Goal: Transaction & Acquisition: Purchase product/service

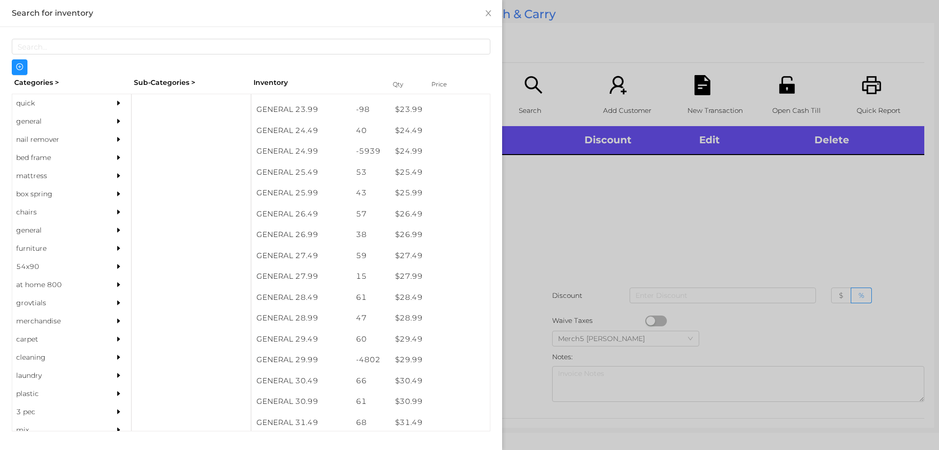
scroll to position [1218, 0]
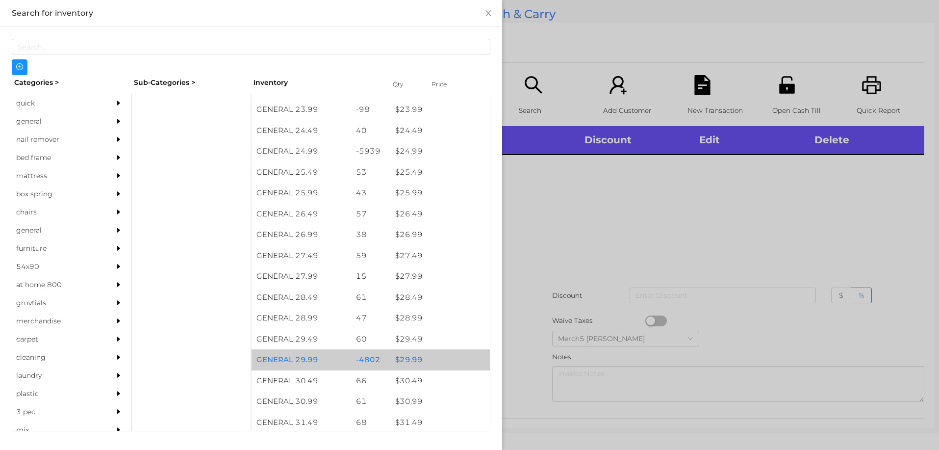
click at [406, 357] on div "$ 29.99" at bounding box center [440, 359] width 100 height 21
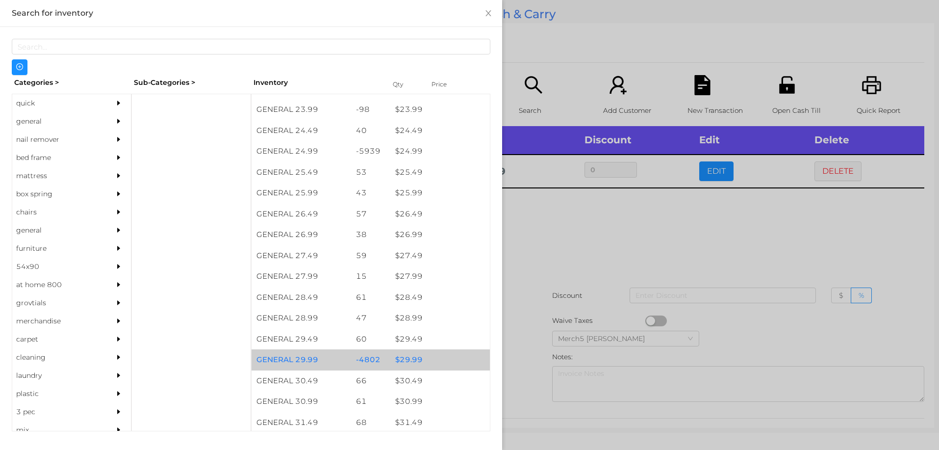
click at [400, 361] on div "$ 29.99" at bounding box center [440, 359] width 100 height 21
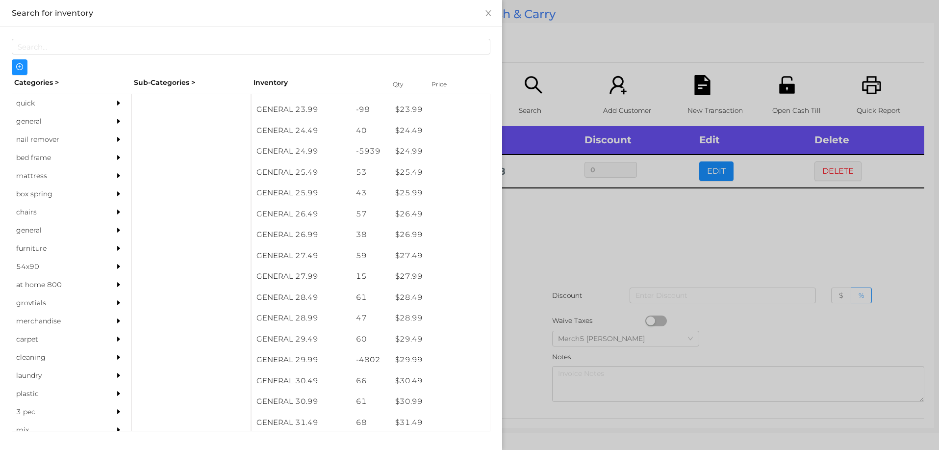
click at [554, 217] on div at bounding box center [469, 225] width 939 height 450
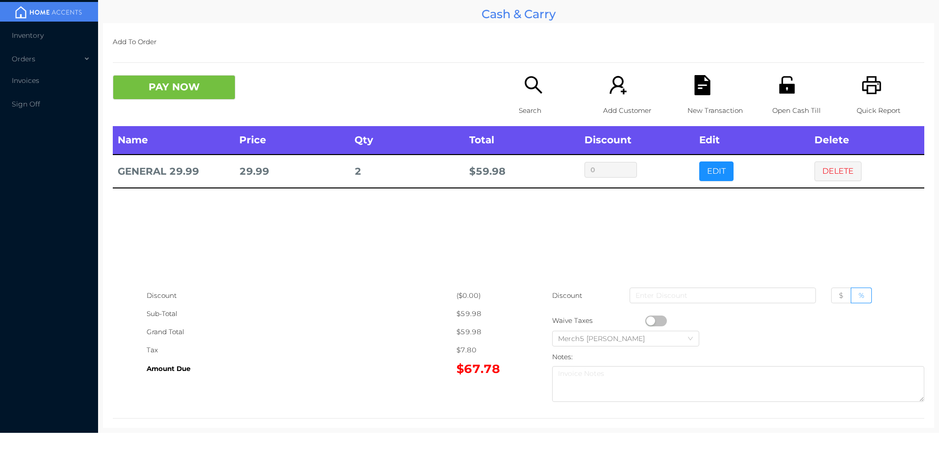
click at [208, 91] on button "PAY NOW" at bounding box center [174, 87] width 123 height 25
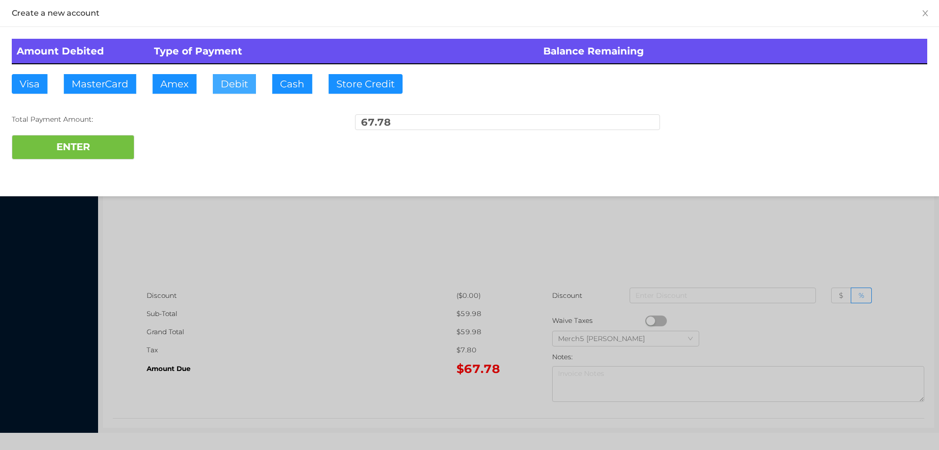
click at [238, 84] on button "Debit" at bounding box center [234, 84] width 43 height 20
click at [109, 149] on button "ENTER" at bounding box center [73, 147] width 123 height 25
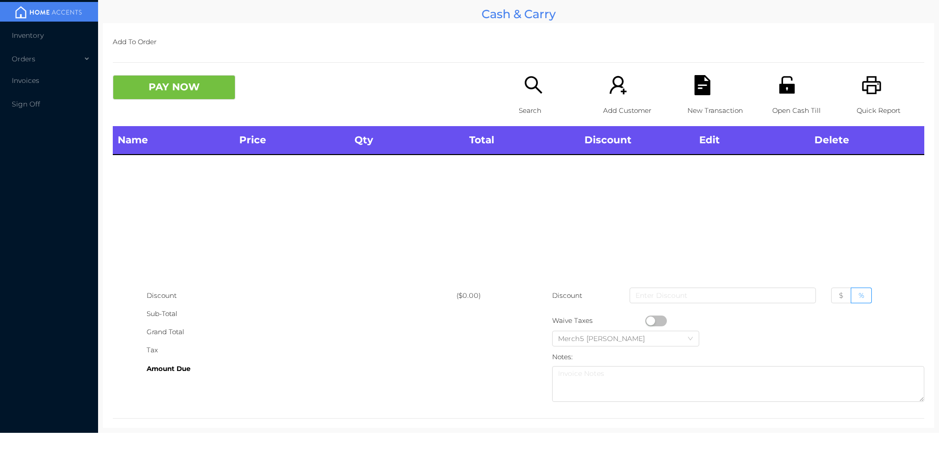
click at [519, 88] on div "Search" at bounding box center [553, 100] width 68 height 51
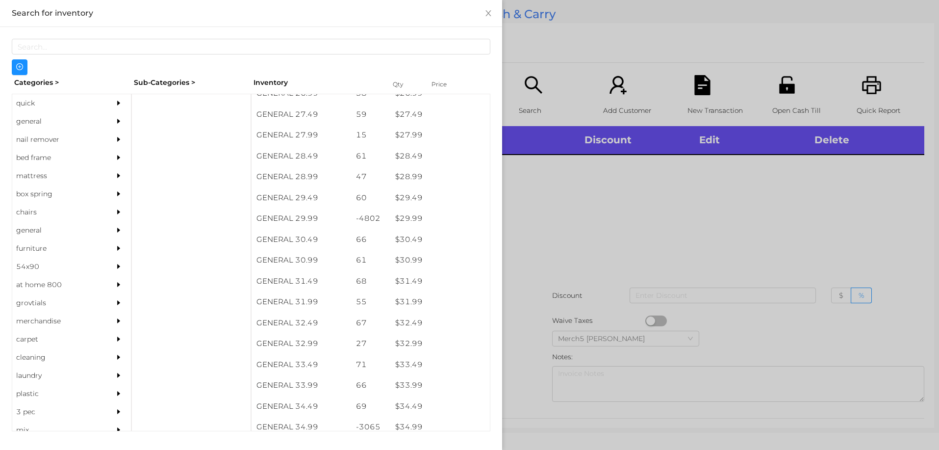
scroll to position [1359, 0]
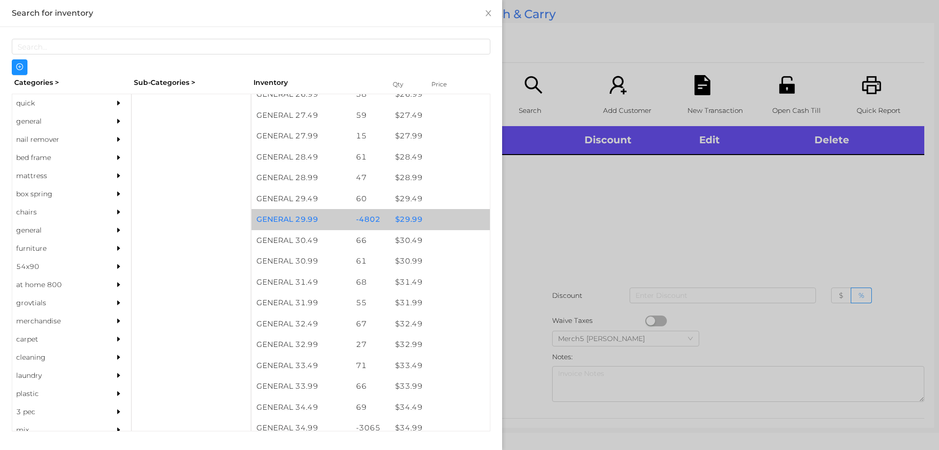
click at [409, 220] on div "$ 29.99" at bounding box center [440, 219] width 100 height 21
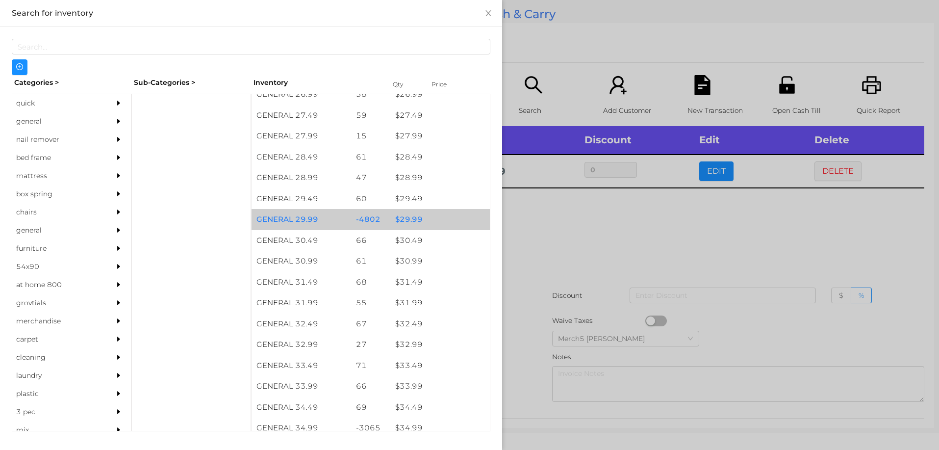
click at [407, 218] on div "$ 29.99" at bounding box center [440, 219] width 100 height 21
click at [400, 220] on div "$ 29.99" at bounding box center [440, 219] width 100 height 21
click at [399, 217] on div "$ 29.99" at bounding box center [440, 219] width 100 height 21
click at [391, 220] on div "$ 29.99" at bounding box center [440, 219] width 100 height 21
click at [398, 218] on div "$ 29.99" at bounding box center [440, 219] width 100 height 21
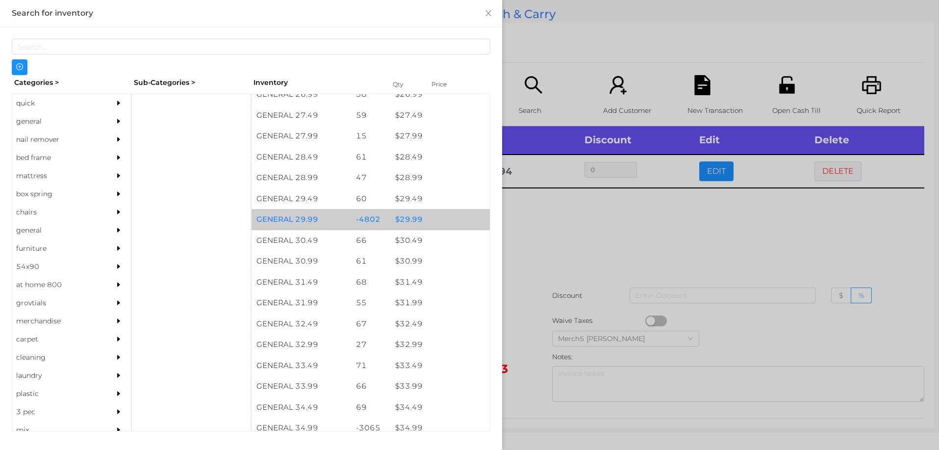
click at [392, 219] on div "$ 29.99" at bounding box center [440, 219] width 100 height 21
click at [393, 221] on div "$ 29.99" at bounding box center [440, 219] width 100 height 21
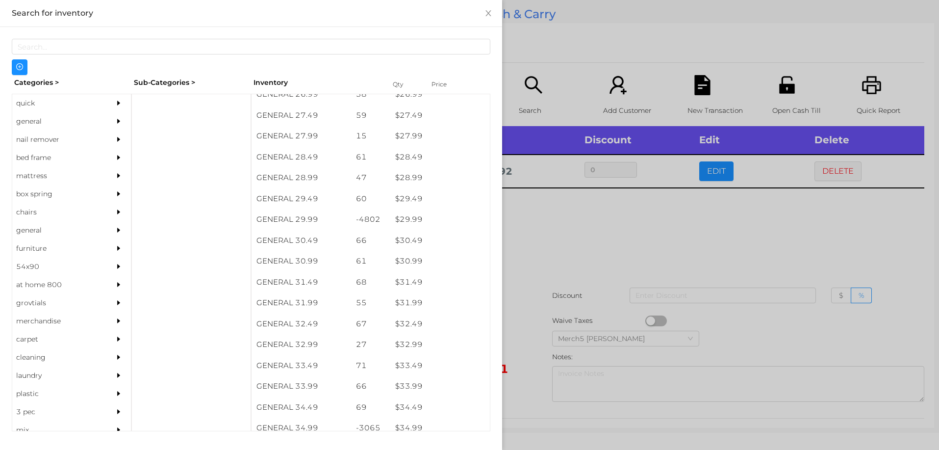
click at [539, 223] on div at bounding box center [469, 225] width 939 height 450
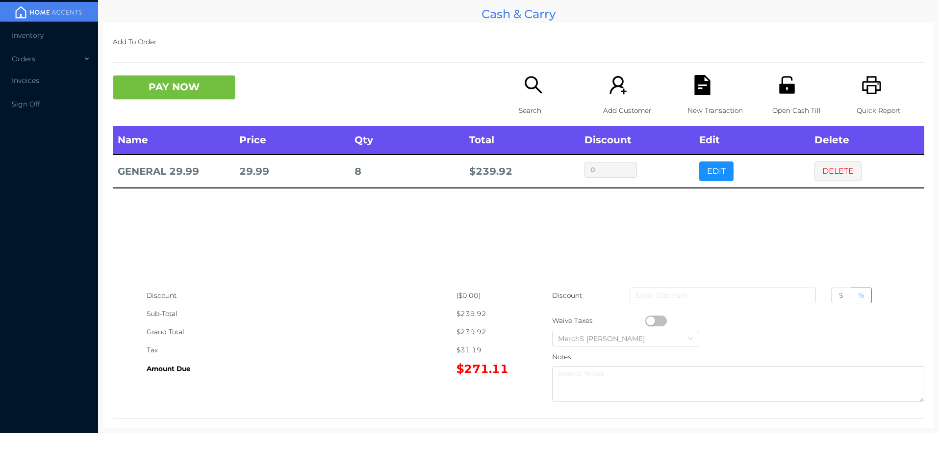
click at [530, 84] on icon "icon: search" at bounding box center [534, 85] width 20 height 20
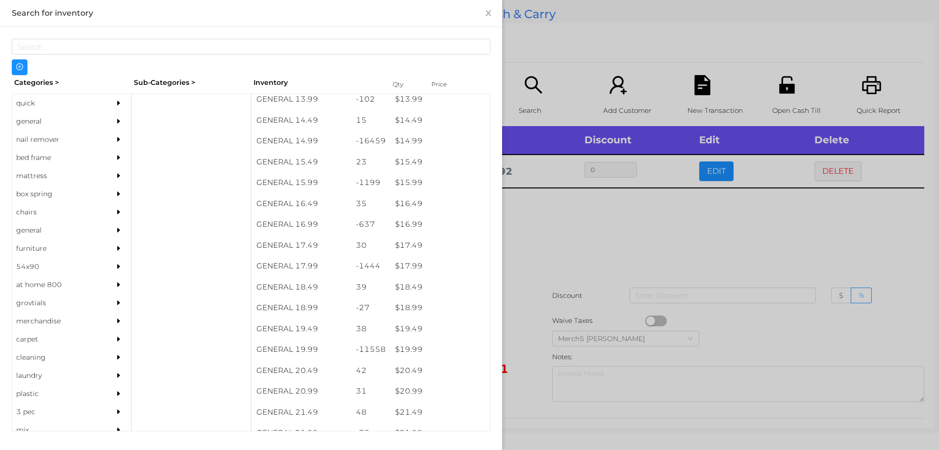
scroll to position [811, 0]
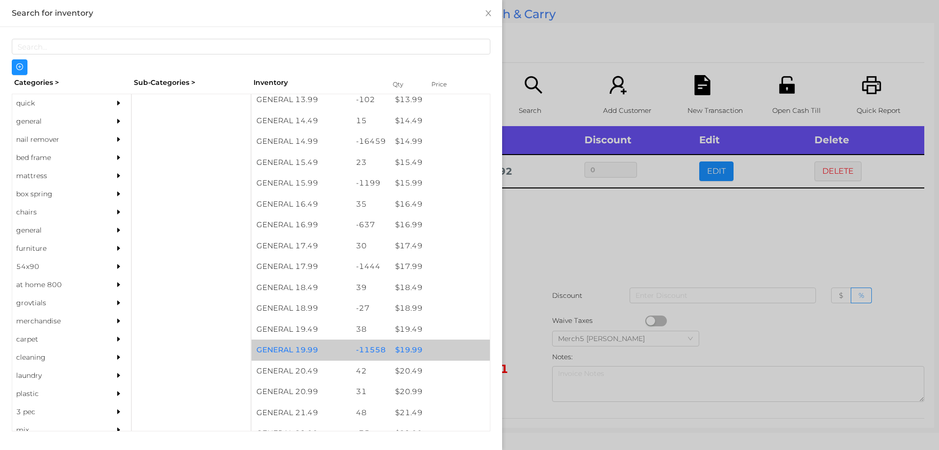
click at [411, 351] on div "$ 19.99" at bounding box center [440, 349] width 100 height 21
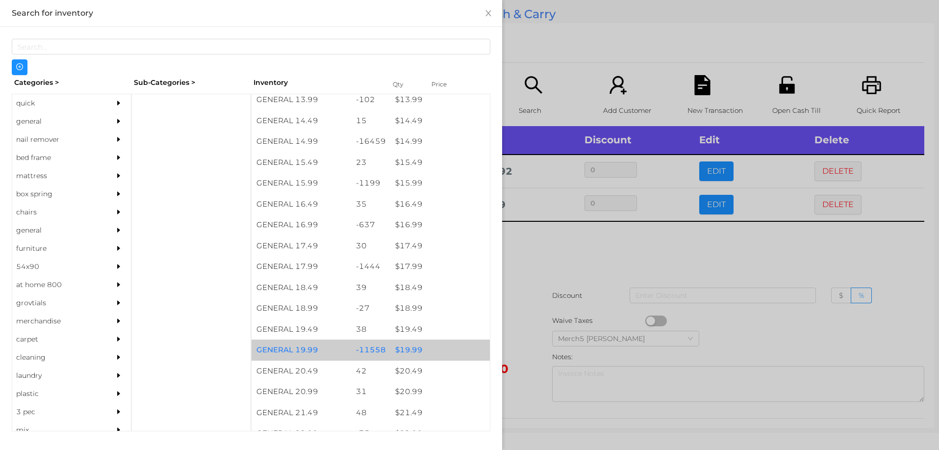
click at [404, 354] on div "$ 19.99" at bounding box center [440, 349] width 100 height 21
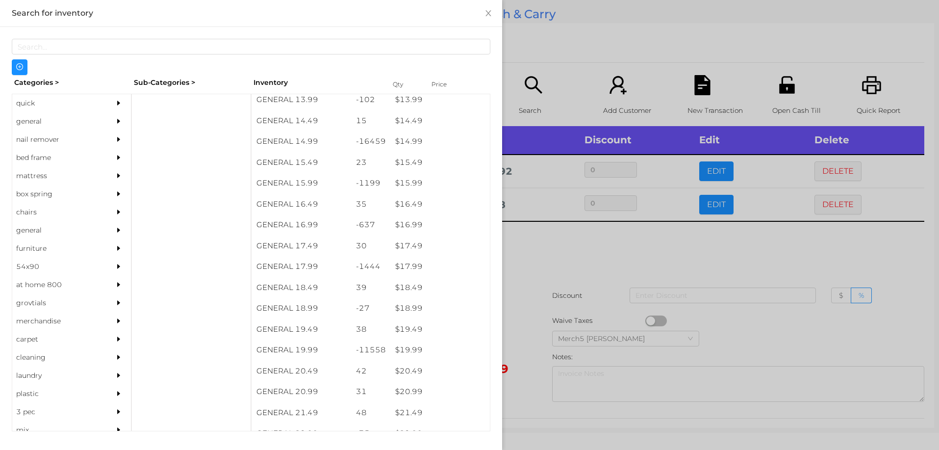
click at [536, 257] on div at bounding box center [469, 225] width 939 height 450
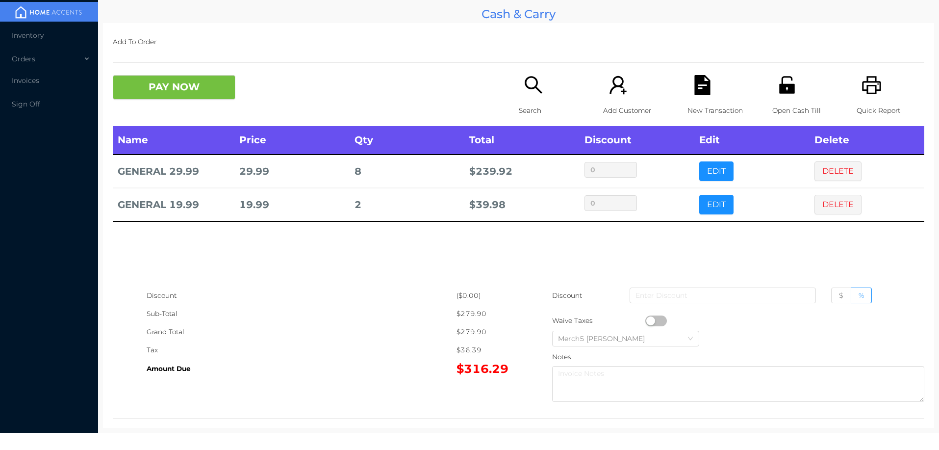
click at [530, 83] on icon "icon: search" at bounding box center [534, 85] width 20 height 20
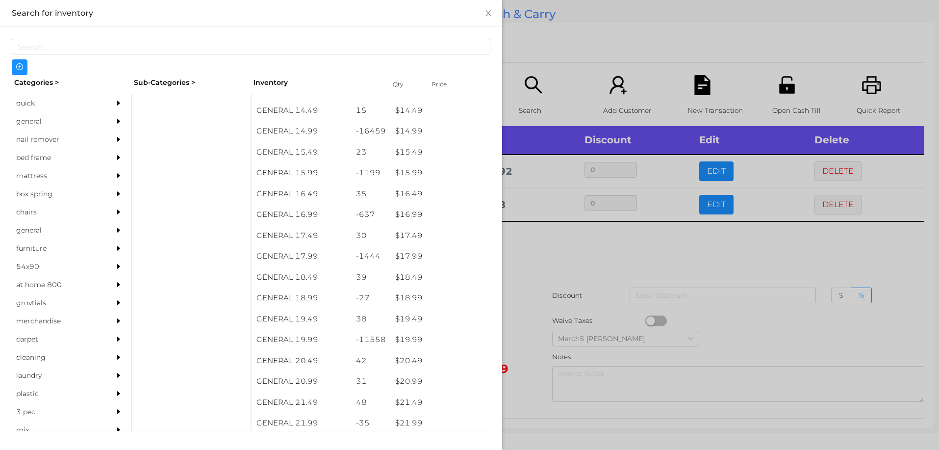
scroll to position [822, 0]
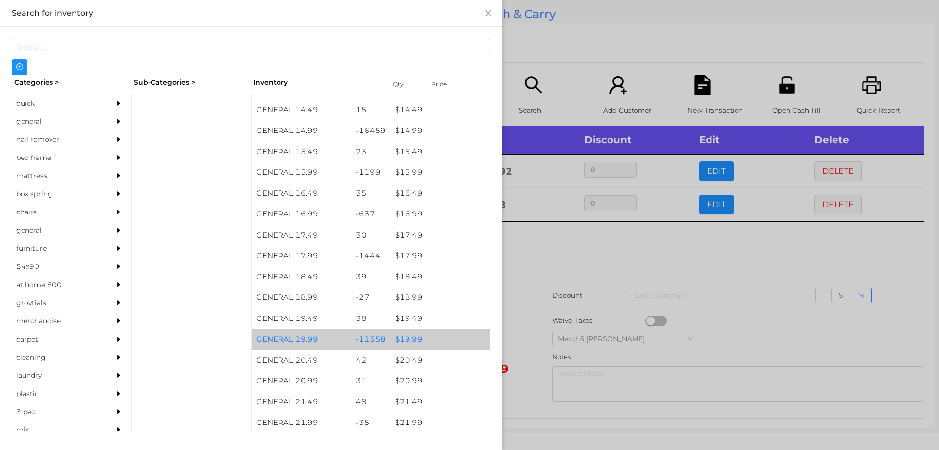
click at [415, 339] on div "$ 19.99" at bounding box center [440, 339] width 100 height 21
click at [417, 340] on div "$ 19.99" at bounding box center [440, 339] width 100 height 21
click at [414, 338] on div "$ 19.99" at bounding box center [440, 339] width 100 height 21
click at [405, 338] on div "$ 19.99" at bounding box center [440, 339] width 100 height 21
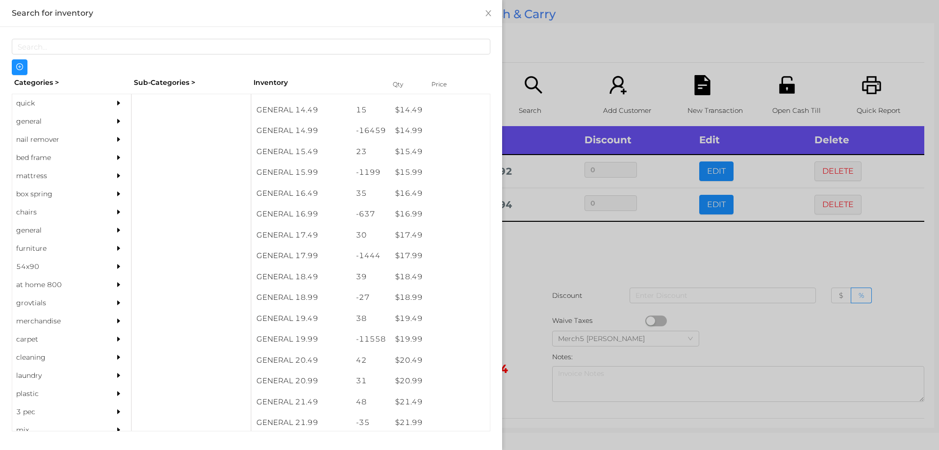
click at [535, 247] on div at bounding box center [469, 225] width 939 height 450
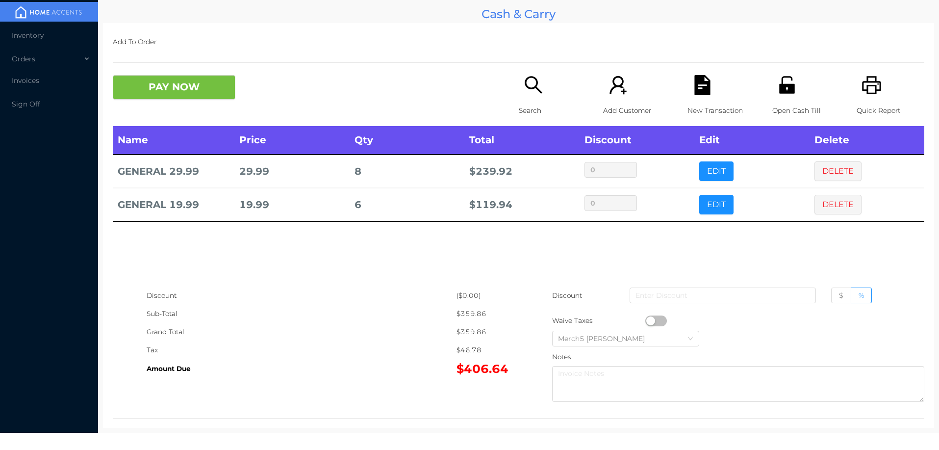
click at [519, 84] on div "Search" at bounding box center [553, 100] width 68 height 51
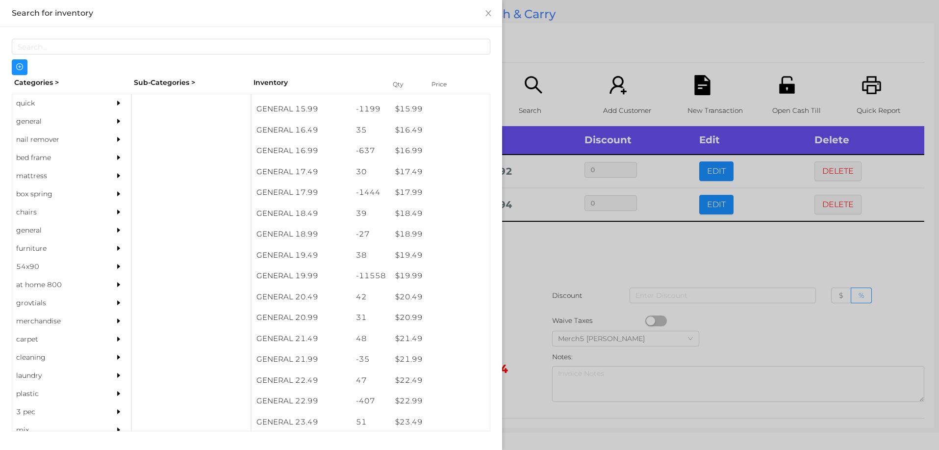
scroll to position [887, 0]
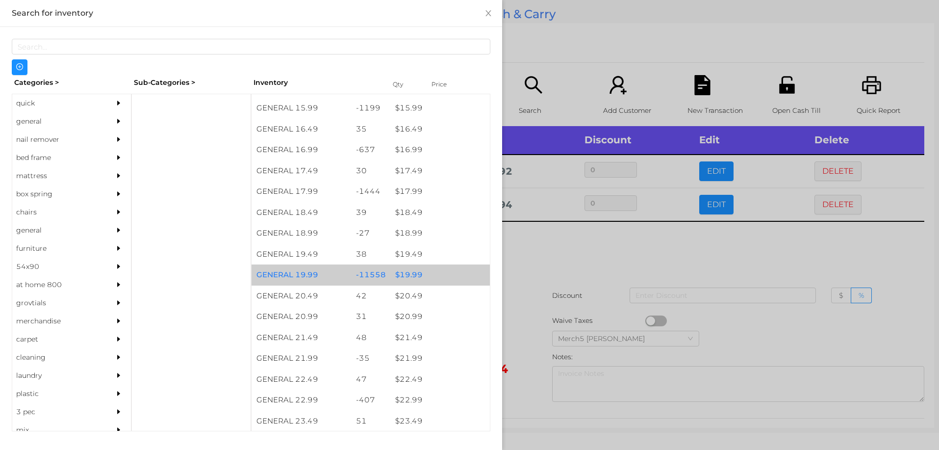
click at [408, 275] on div "$ 19.99" at bounding box center [440, 274] width 100 height 21
click at [407, 274] on div "$ 19.99" at bounding box center [440, 274] width 100 height 21
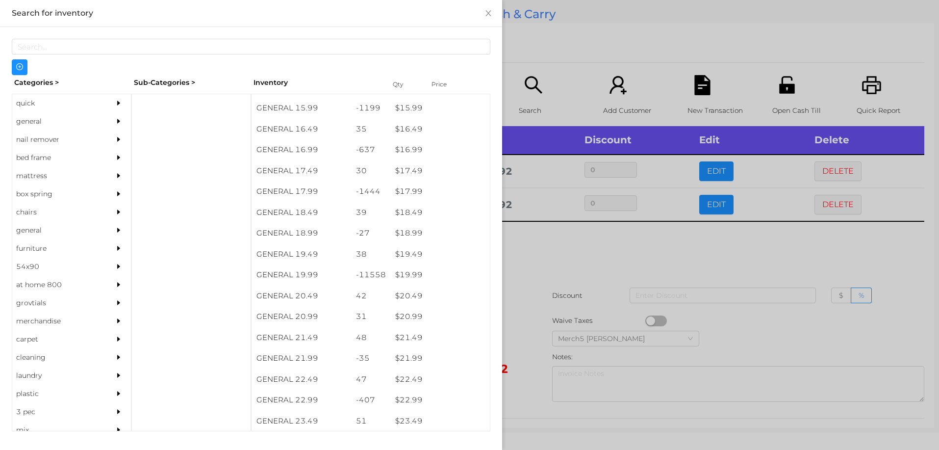
click at [529, 253] on div at bounding box center [469, 225] width 939 height 450
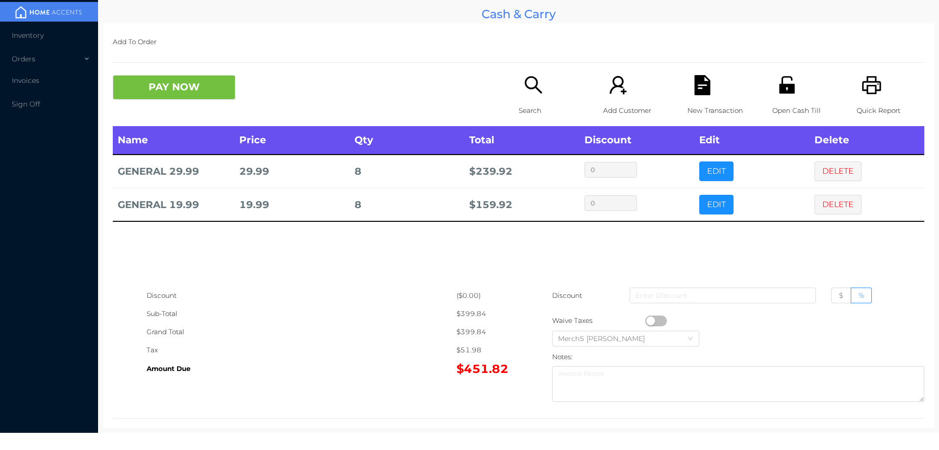
click at [527, 84] on icon "icon: search" at bounding box center [534, 85] width 20 height 20
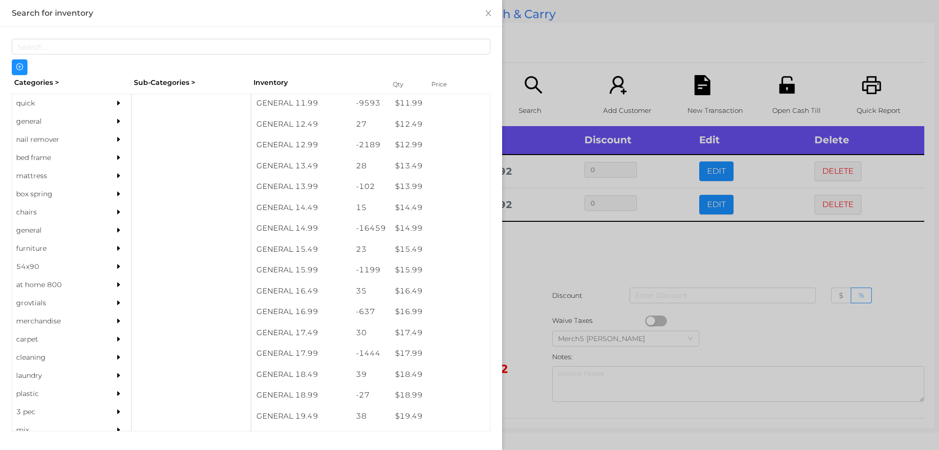
scroll to position [746, 0]
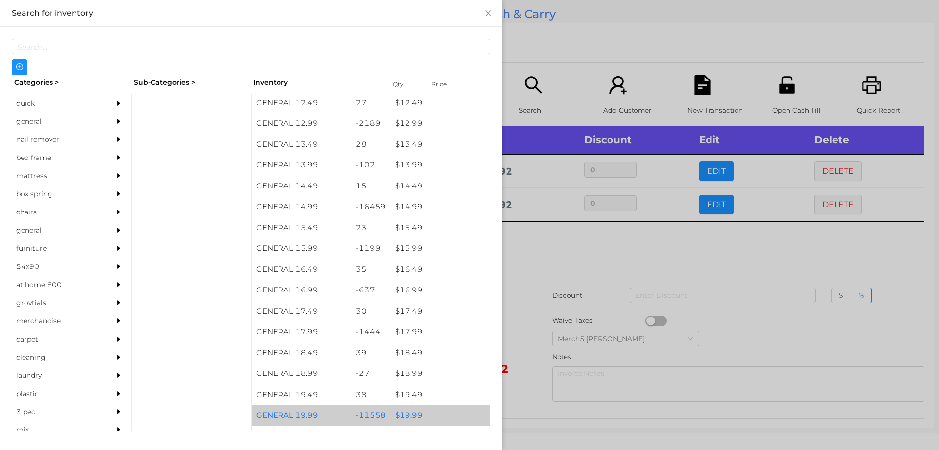
click at [405, 415] on div "$ 19.99" at bounding box center [440, 415] width 100 height 21
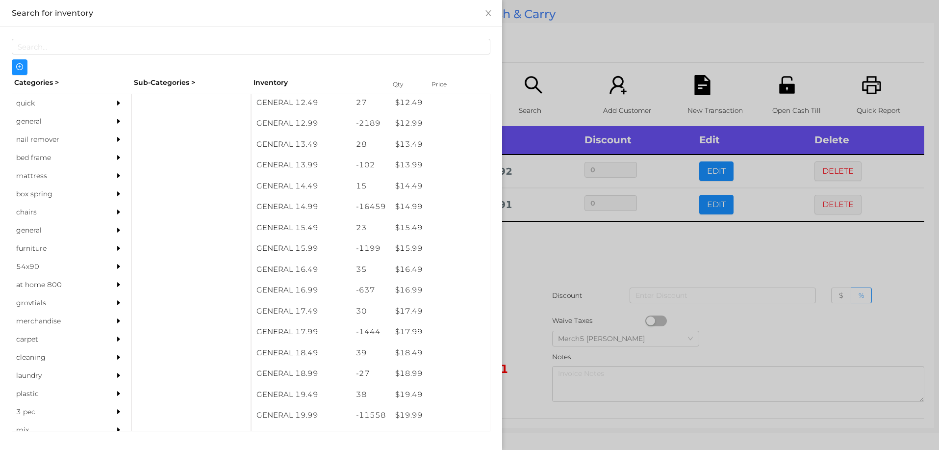
click at [525, 261] on div at bounding box center [469, 225] width 939 height 450
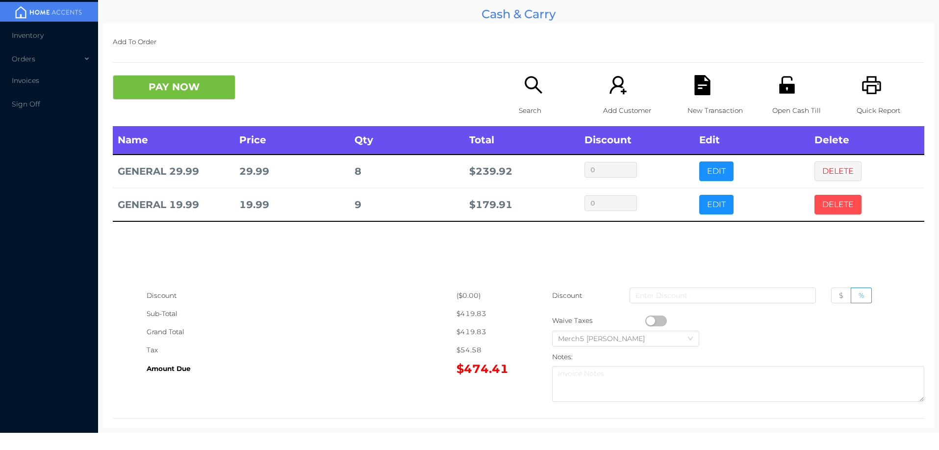
click at [821, 196] on button "DELETE" at bounding box center [837, 205] width 47 height 20
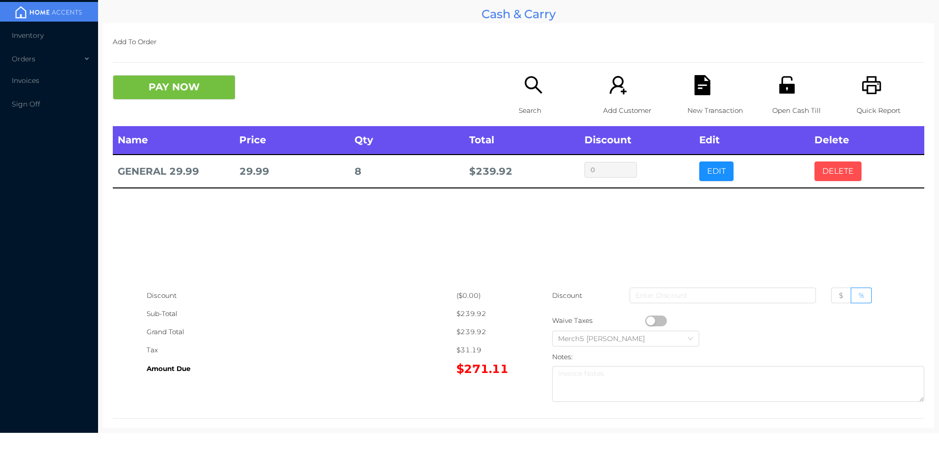
click at [829, 163] on button "DELETE" at bounding box center [837, 171] width 47 height 20
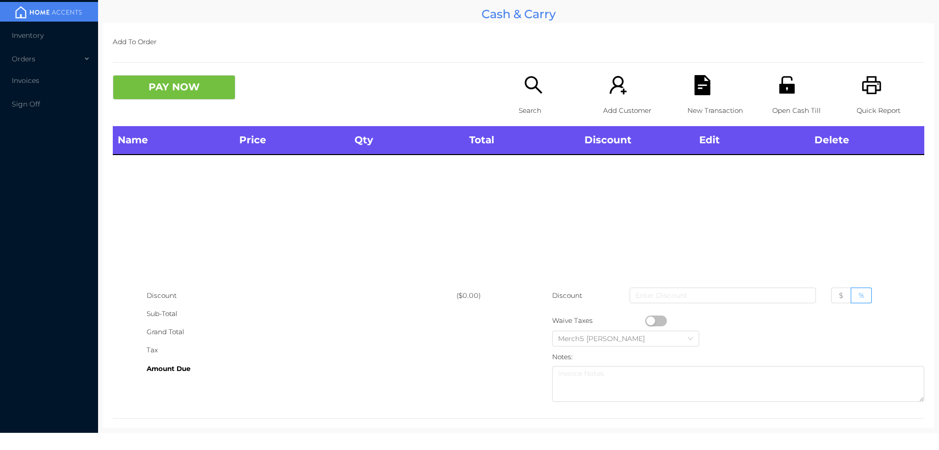
click at [524, 91] on icon "icon: search" at bounding box center [534, 85] width 20 height 20
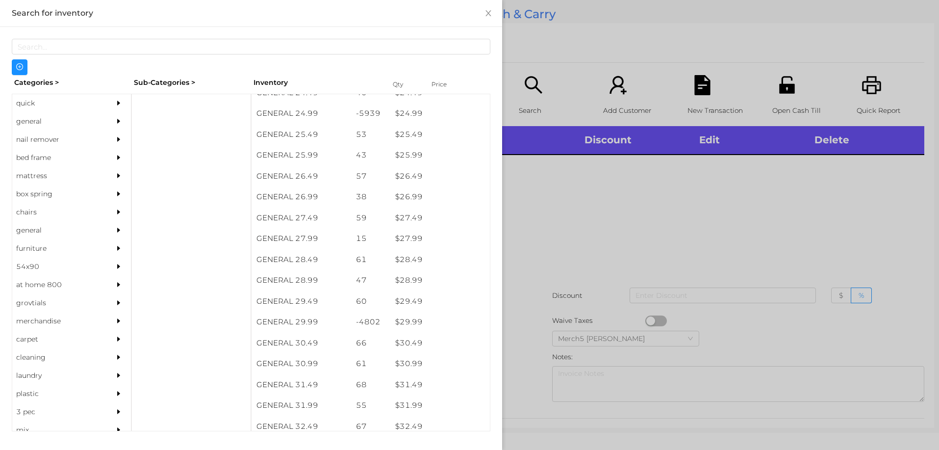
scroll to position [1256, 0]
click at [402, 322] on div "$ 29.99" at bounding box center [440, 321] width 100 height 21
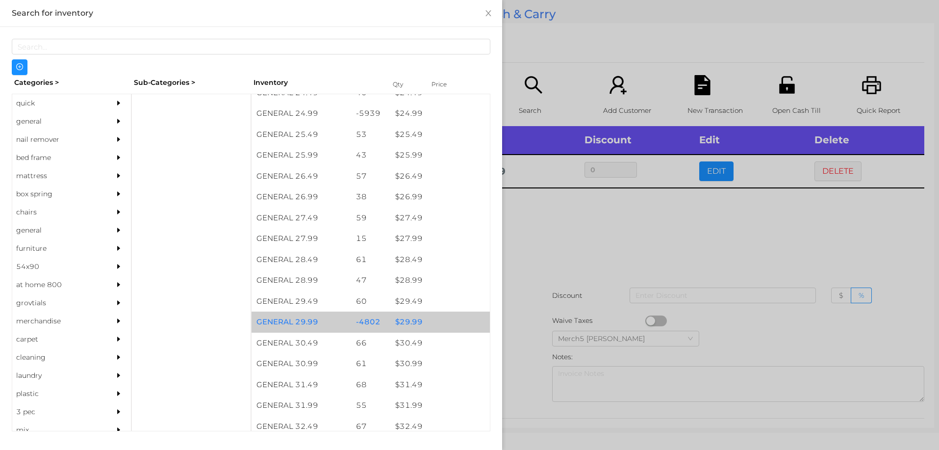
click at [400, 327] on div "$ 29.99" at bounding box center [440, 321] width 100 height 21
click at [401, 328] on div "$ 29.99" at bounding box center [440, 321] width 100 height 21
click at [399, 328] on div "$ 29.99" at bounding box center [440, 321] width 100 height 21
click at [398, 326] on div "$ 29.99" at bounding box center [440, 321] width 100 height 21
click at [395, 324] on div "$ 29.99" at bounding box center [440, 321] width 100 height 21
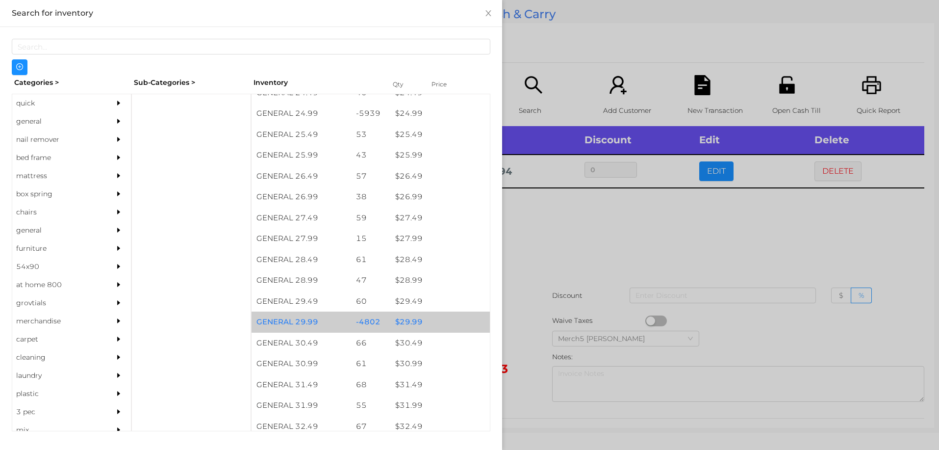
click at [392, 326] on div "$ 29.99" at bounding box center [440, 321] width 100 height 21
click at [399, 323] on div "$ 29.99" at bounding box center [440, 321] width 100 height 21
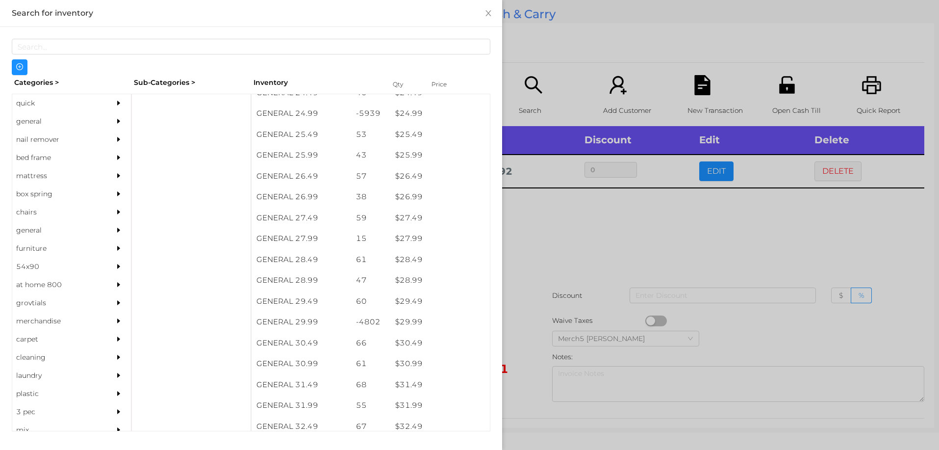
click at [555, 215] on div at bounding box center [469, 225] width 939 height 450
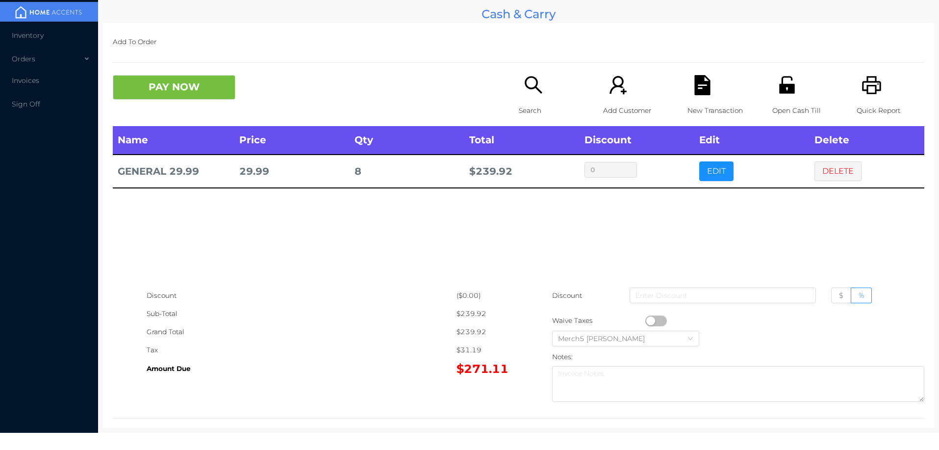
click at [536, 79] on icon "icon: search" at bounding box center [534, 85] width 20 height 20
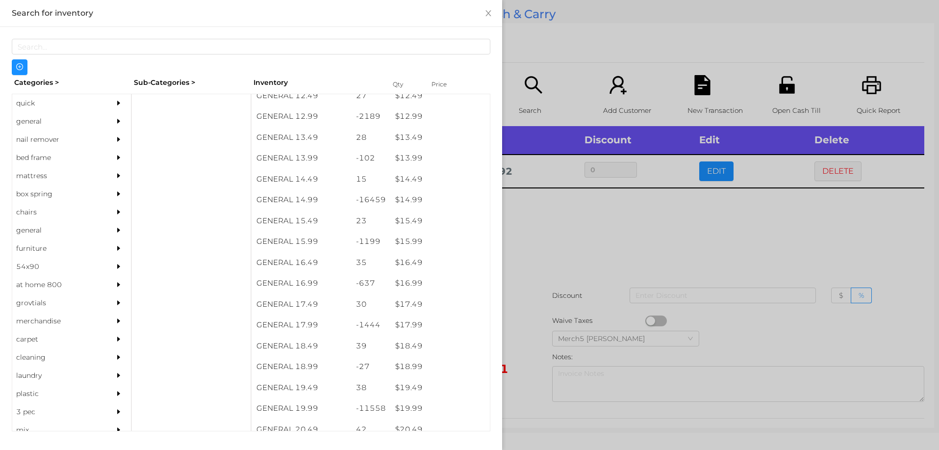
scroll to position [758, 0]
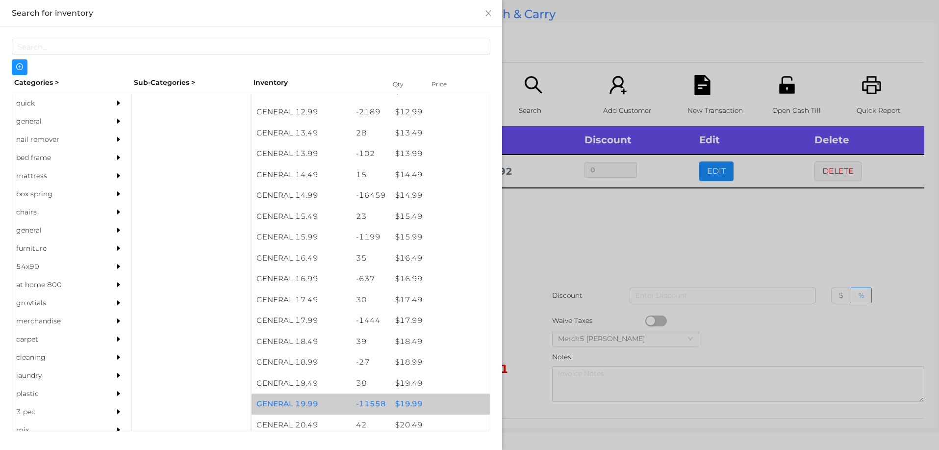
click at [403, 399] on div "$ 19.99" at bounding box center [440, 403] width 100 height 21
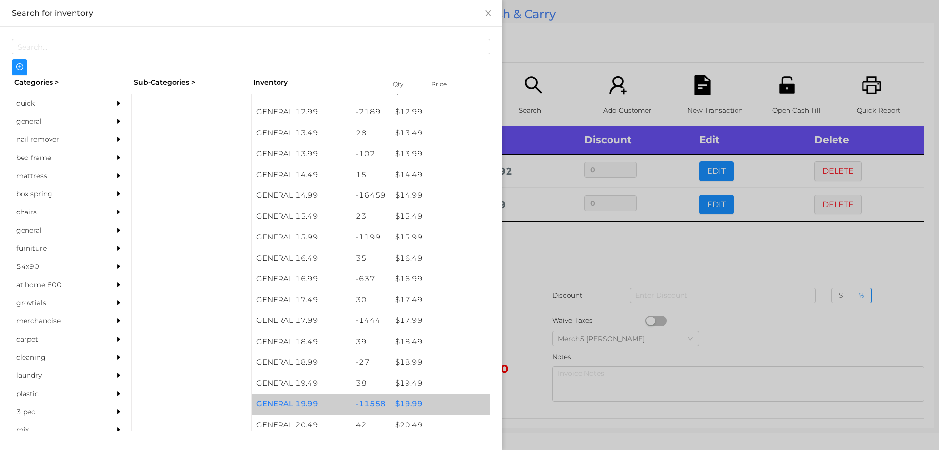
click at [400, 404] on div "$ 19.99" at bounding box center [440, 403] width 100 height 21
click at [396, 405] on div "$ 19.99" at bounding box center [440, 403] width 100 height 21
click at [394, 406] on div "$ 19.99" at bounding box center [440, 403] width 100 height 21
click at [393, 403] on div "$ 19.99" at bounding box center [440, 403] width 100 height 21
click at [392, 402] on div "$ 19.99" at bounding box center [440, 403] width 100 height 21
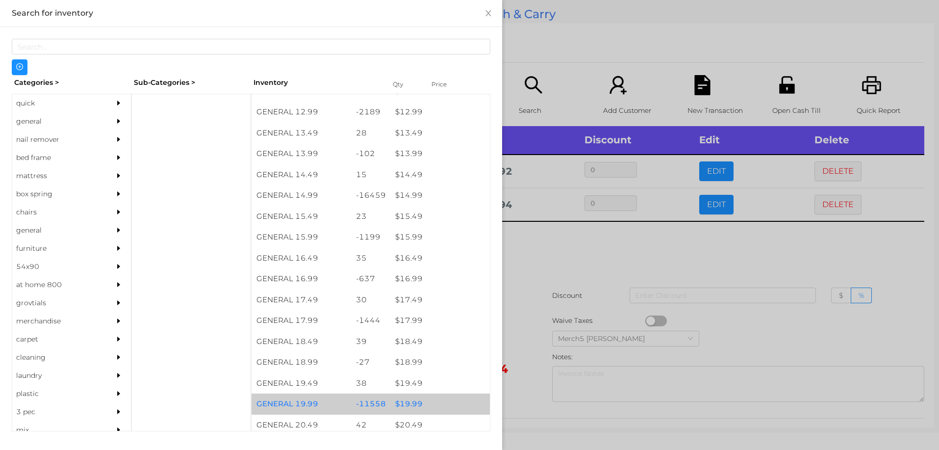
click at [390, 406] on div "$ 19.99" at bounding box center [440, 403] width 100 height 21
click at [390, 401] on div "$ 19.99" at bounding box center [440, 403] width 100 height 21
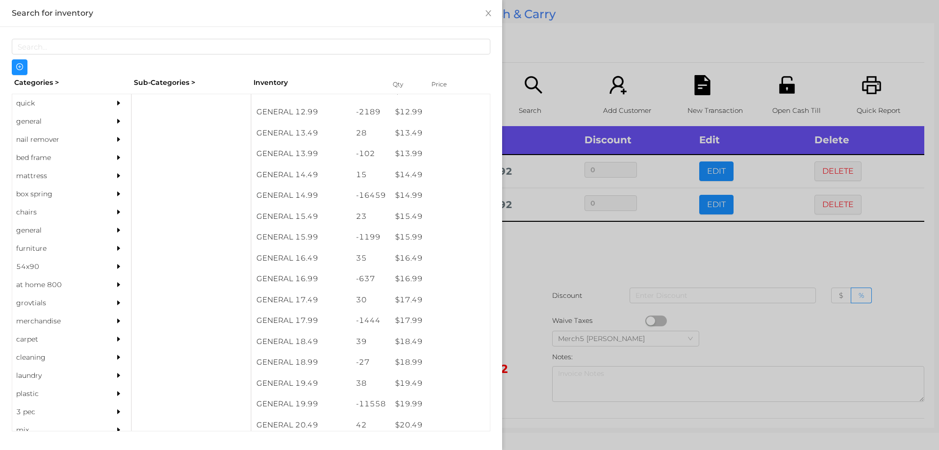
click at [542, 247] on div at bounding box center [469, 225] width 939 height 450
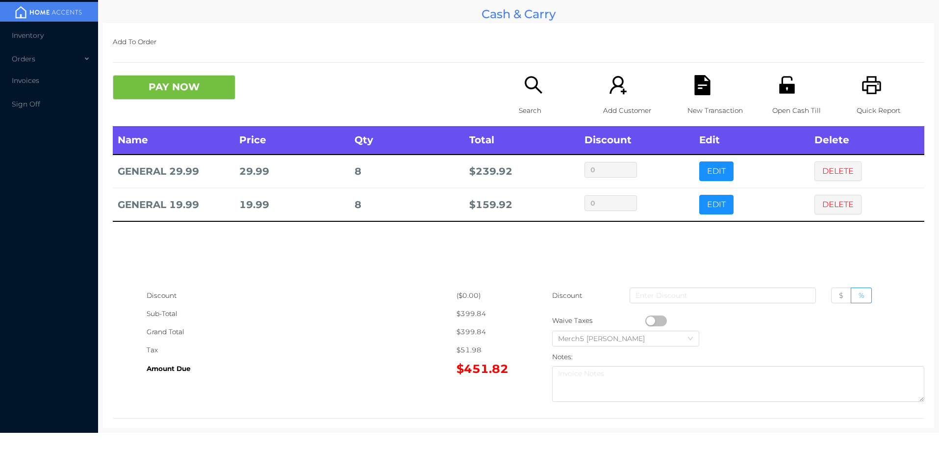
click at [528, 83] on icon "icon: search" at bounding box center [534, 85] width 20 height 20
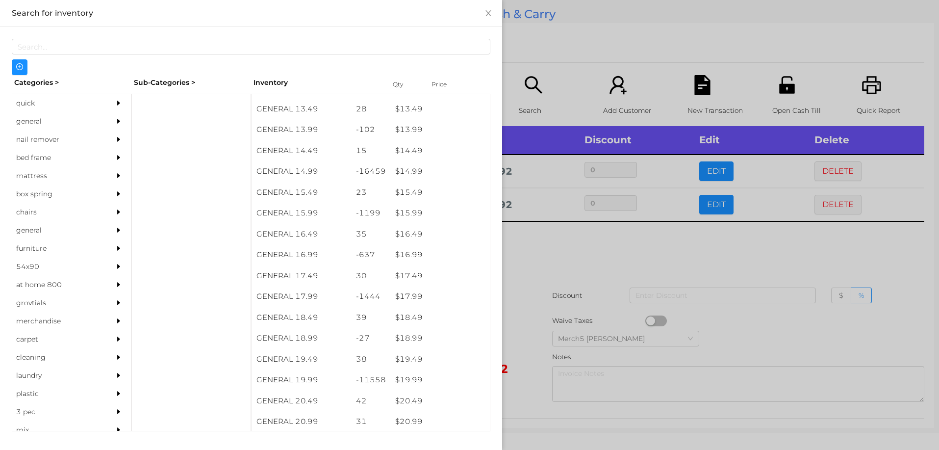
scroll to position [782, 0]
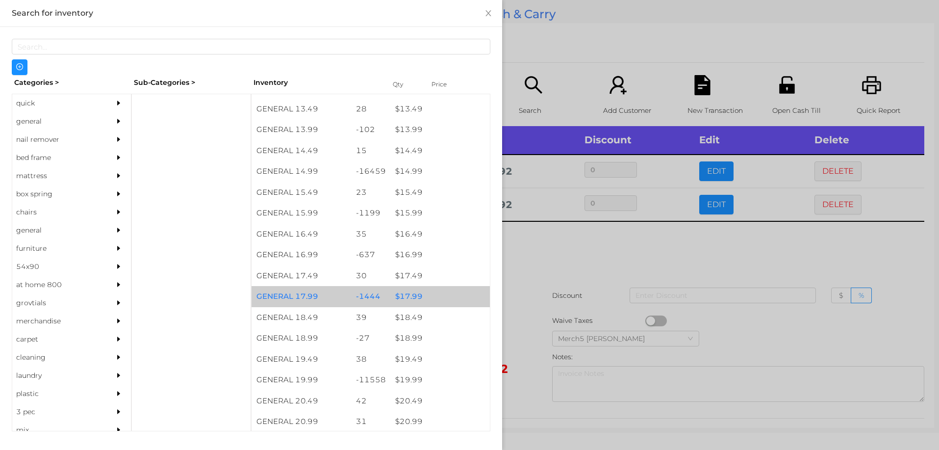
click at [406, 300] on div "$ 17.99" at bounding box center [440, 296] width 100 height 21
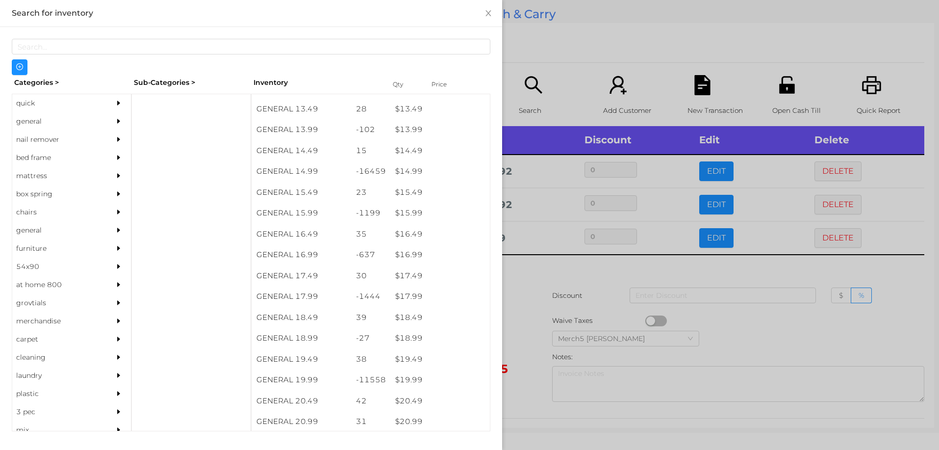
click at [530, 267] on div at bounding box center [469, 225] width 939 height 450
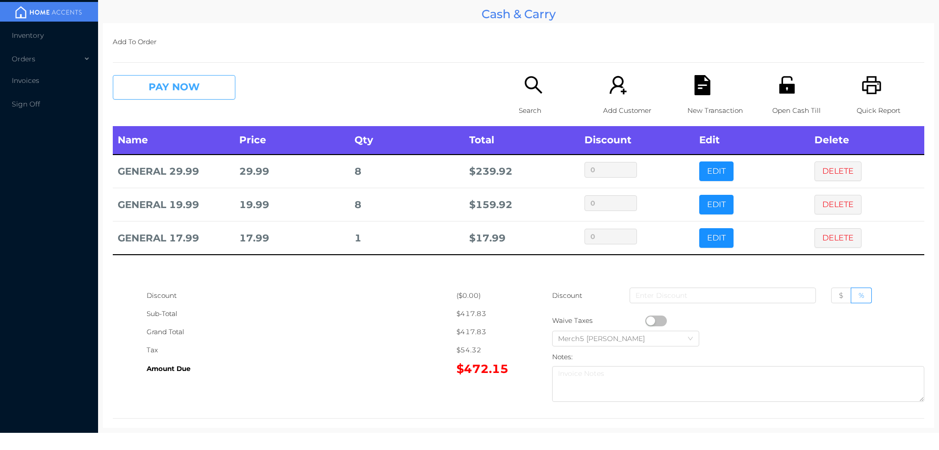
click at [216, 85] on button "PAY NOW" at bounding box center [174, 87] width 123 height 25
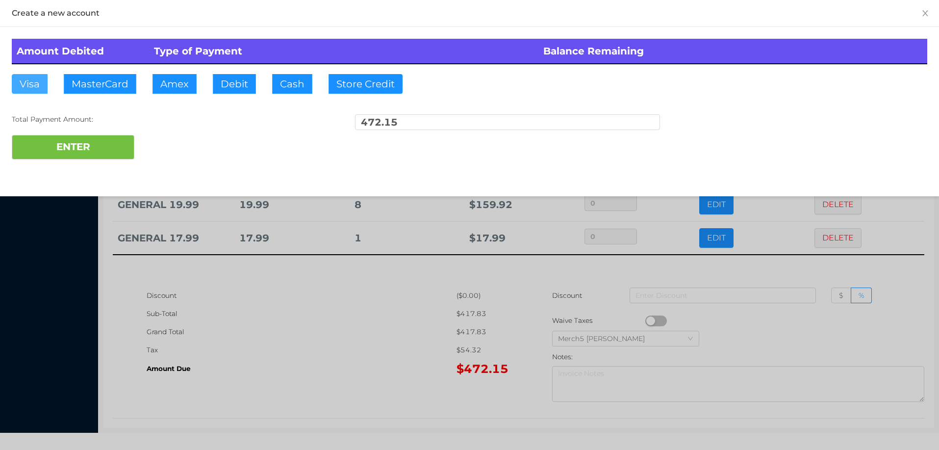
click at [31, 86] on button "Visa" at bounding box center [30, 84] width 36 height 20
click at [55, 147] on button "ENTER" at bounding box center [73, 147] width 123 height 25
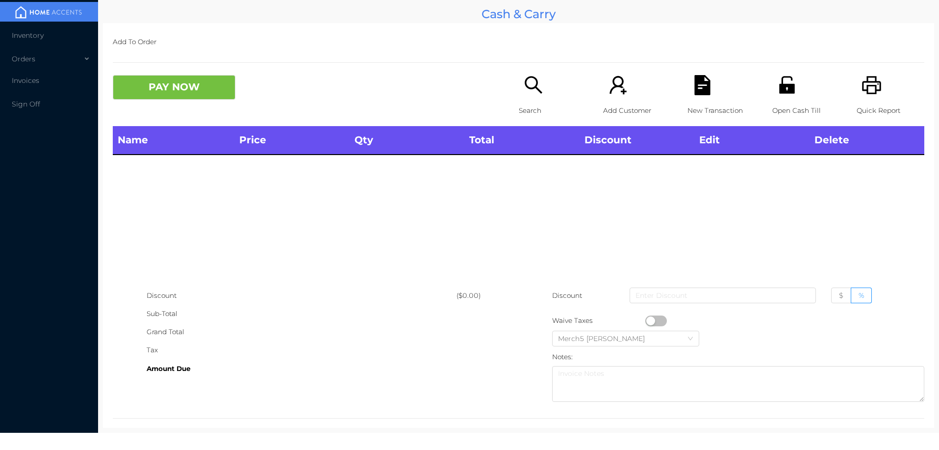
click at [862, 84] on icon "icon: printer" at bounding box center [872, 85] width 20 height 20
click at [527, 81] on icon "icon: search" at bounding box center [534, 85] width 20 height 20
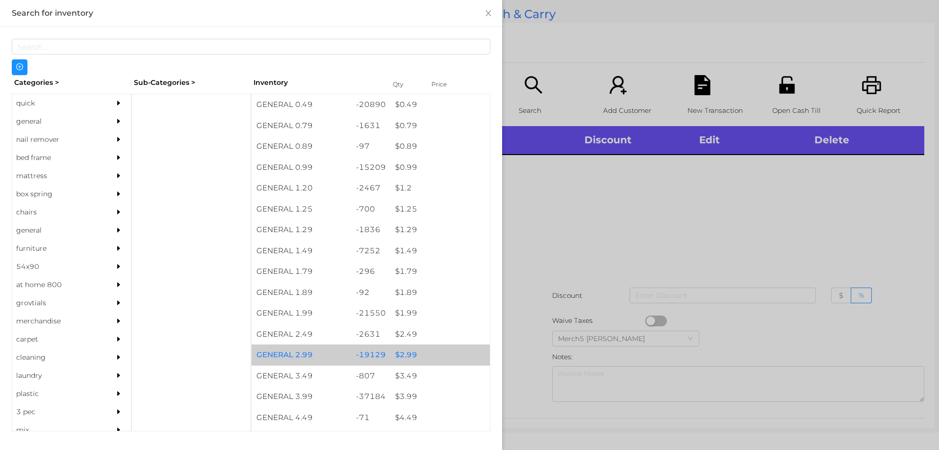
click at [406, 353] on div "$ 2.99" at bounding box center [440, 354] width 100 height 21
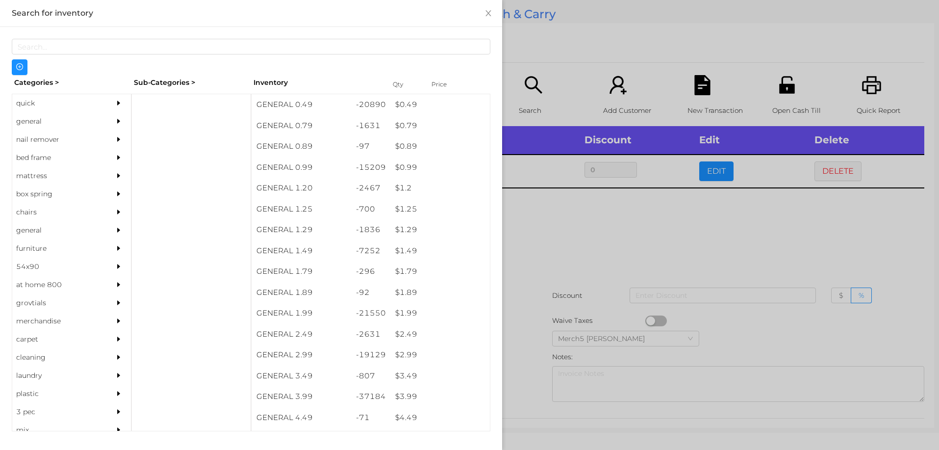
click at [586, 219] on div at bounding box center [469, 225] width 939 height 450
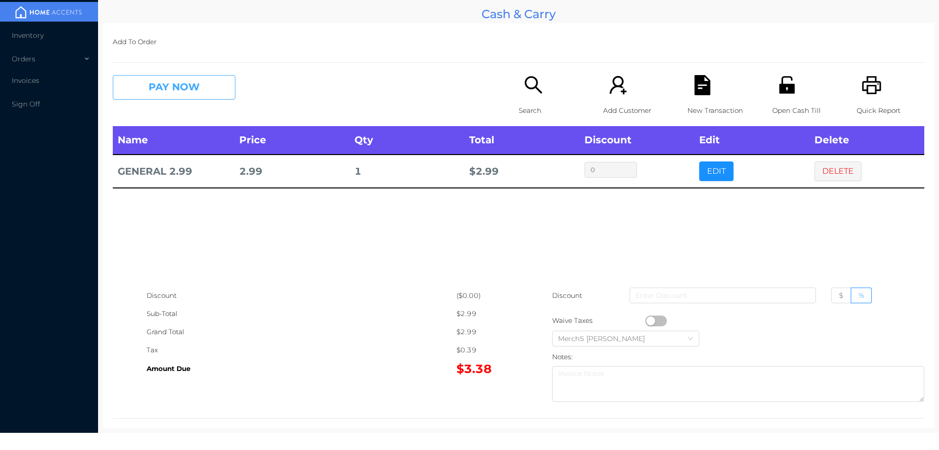
click at [189, 86] on button "PAY NOW" at bounding box center [174, 87] width 123 height 25
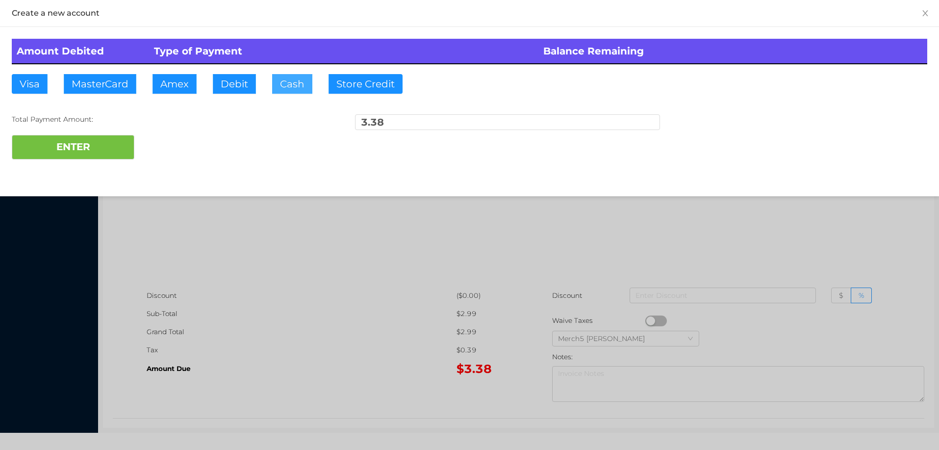
click at [298, 80] on button "Cash" at bounding box center [292, 84] width 40 height 20
click at [99, 147] on button "ENTER" at bounding box center [73, 147] width 123 height 25
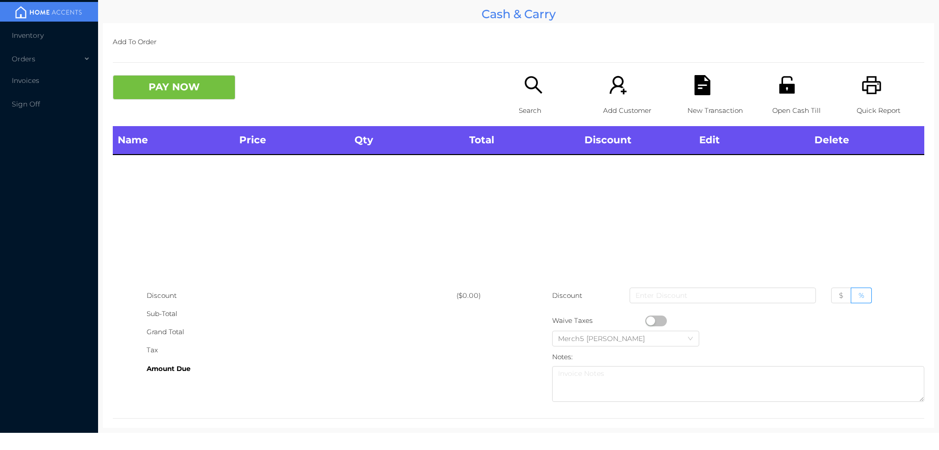
click at [527, 81] on icon "icon: search" at bounding box center [534, 85] width 20 height 20
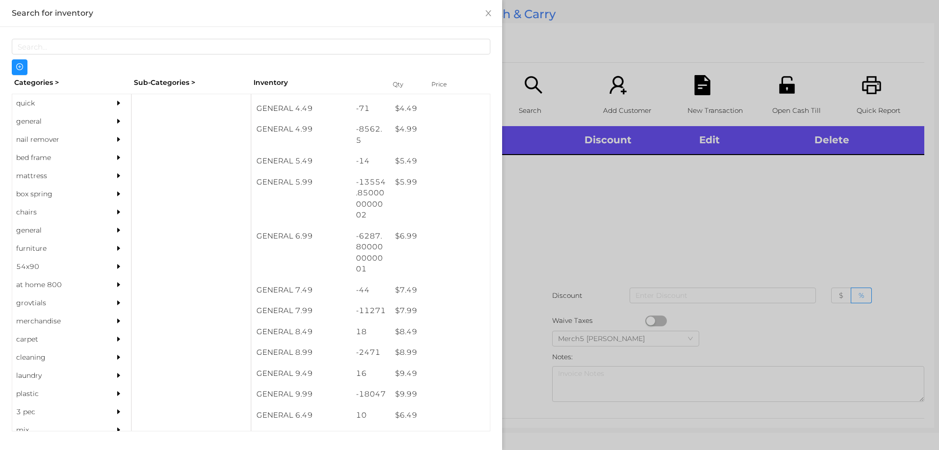
scroll to position [309, 0]
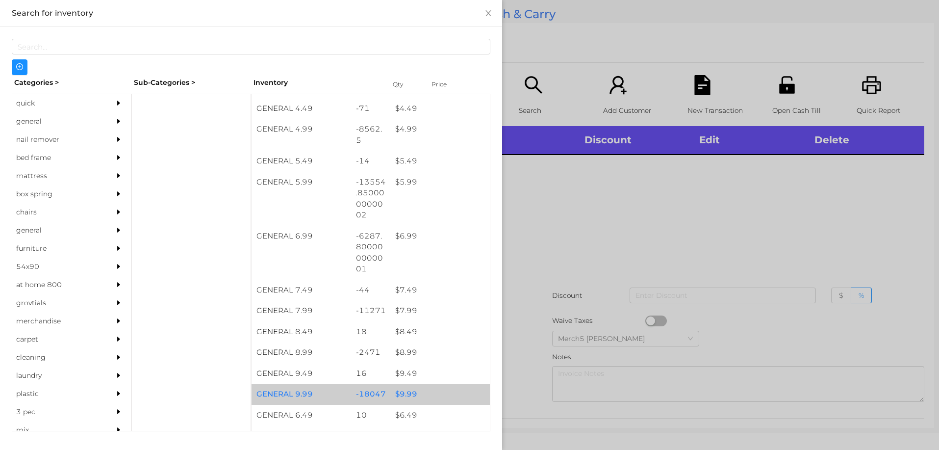
click at [407, 391] on div "$ 9.99" at bounding box center [440, 393] width 100 height 21
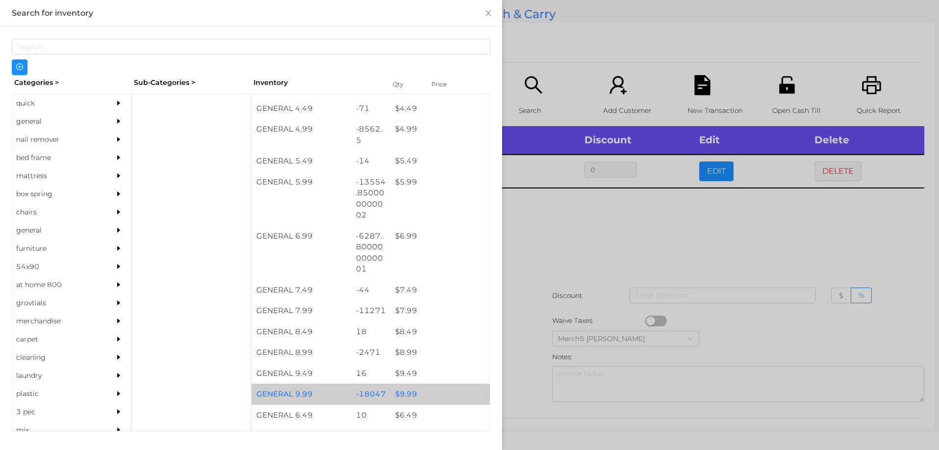
click at [404, 391] on div "$ 9.99" at bounding box center [440, 393] width 100 height 21
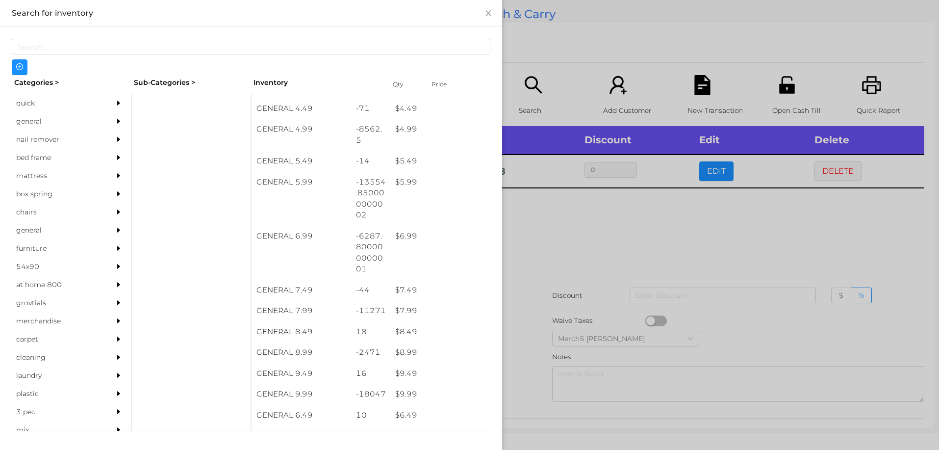
click at [560, 225] on div at bounding box center [469, 225] width 939 height 450
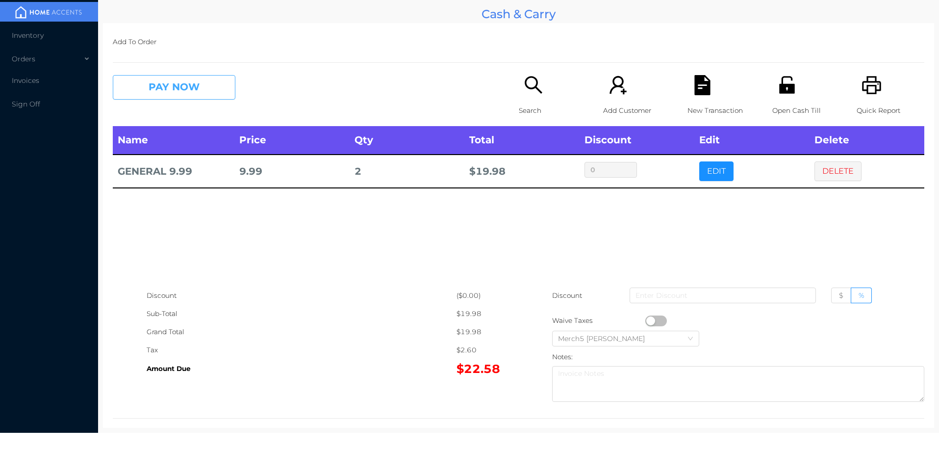
click at [198, 87] on button "PAY NOW" at bounding box center [174, 87] width 123 height 25
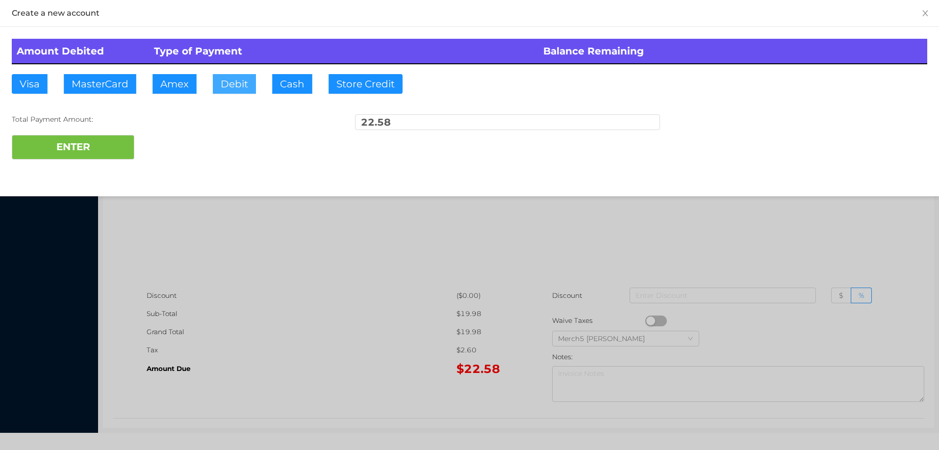
click at [230, 80] on button "Debit" at bounding box center [234, 84] width 43 height 20
click at [80, 146] on button "ENTER" at bounding box center [73, 147] width 123 height 25
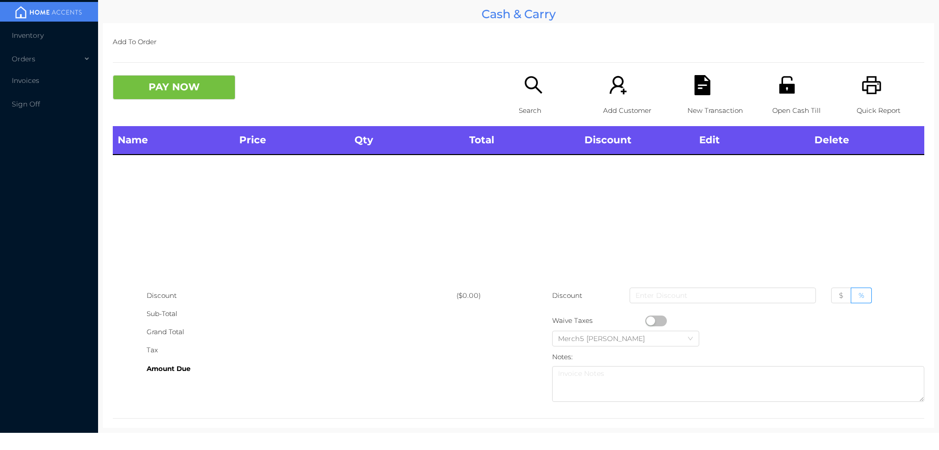
click at [868, 84] on icon "icon: printer" at bounding box center [872, 85] width 20 height 20
click at [529, 85] on icon "icon: search" at bounding box center [534, 85] width 20 height 20
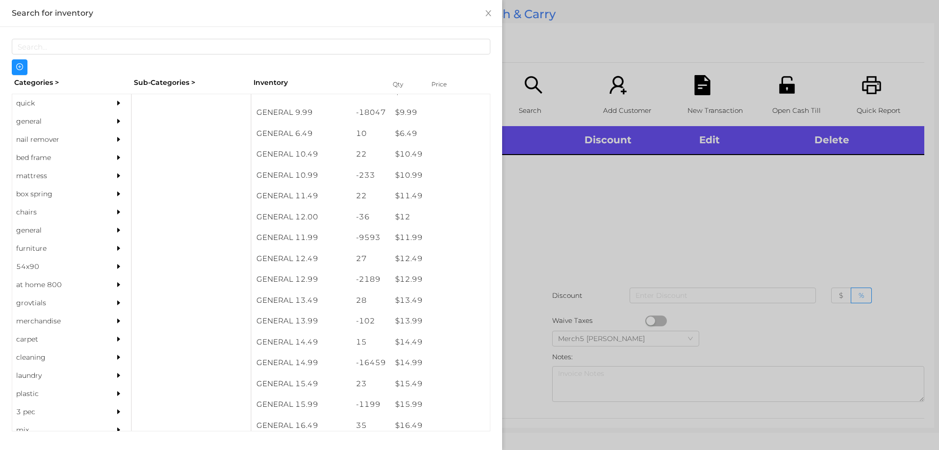
scroll to position [592, 0]
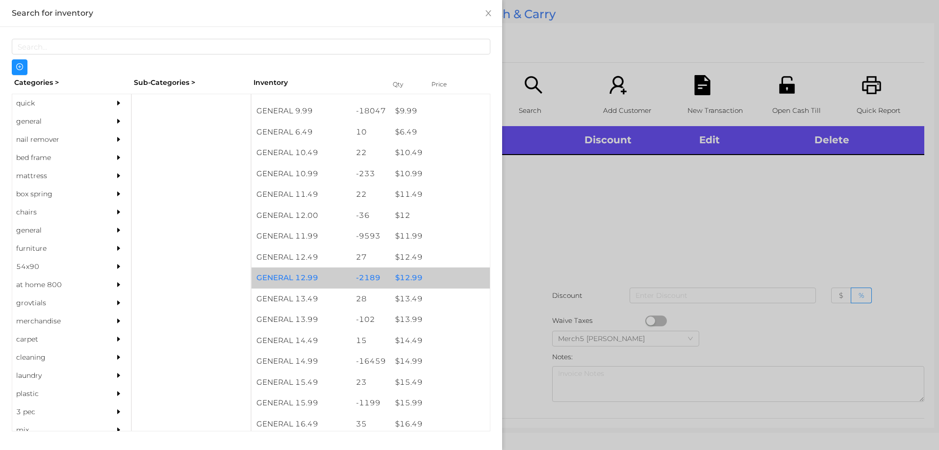
click at [408, 279] on div "$ 12.99" at bounding box center [440, 277] width 100 height 21
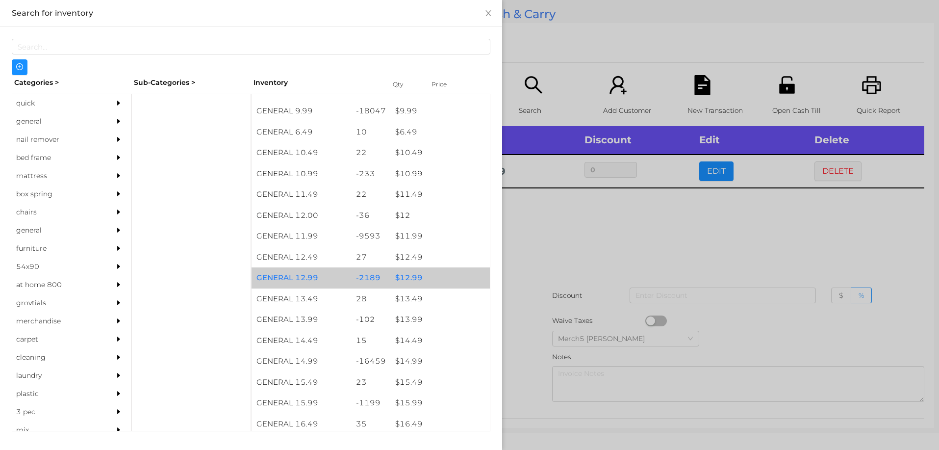
click at [409, 279] on div "$ 12.99" at bounding box center [440, 277] width 100 height 21
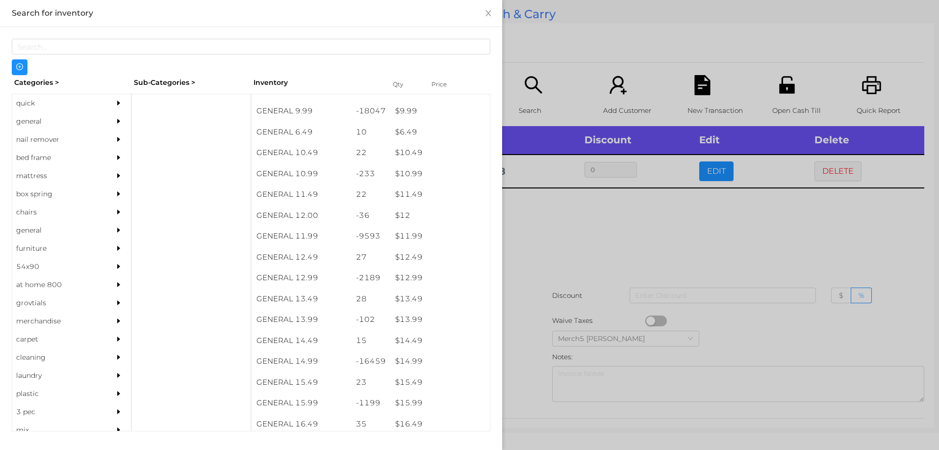
click at [573, 224] on div at bounding box center [469, 225] width 939 height 450
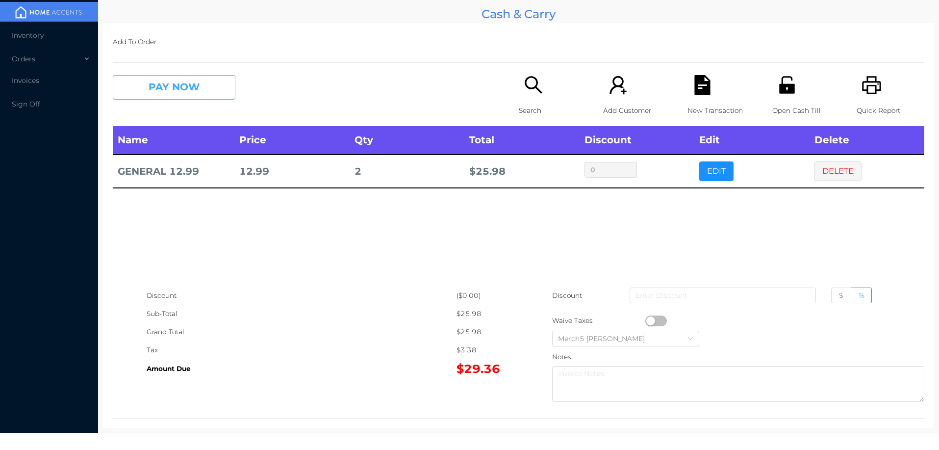
click at [214, 82] on button "PAY NOW" at bounding box center [174, 87] width 123 height 25
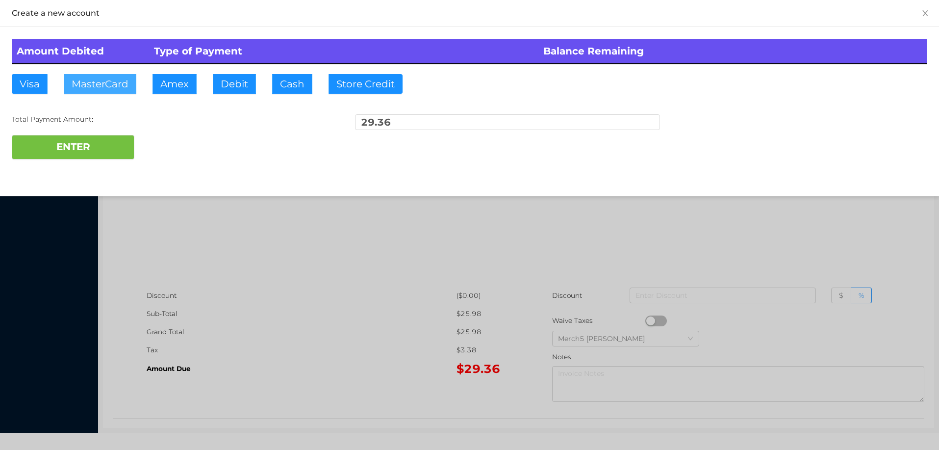
click at [109, 79] on button "MasterCard" at bounding box center [100, 84] width 73 height 20
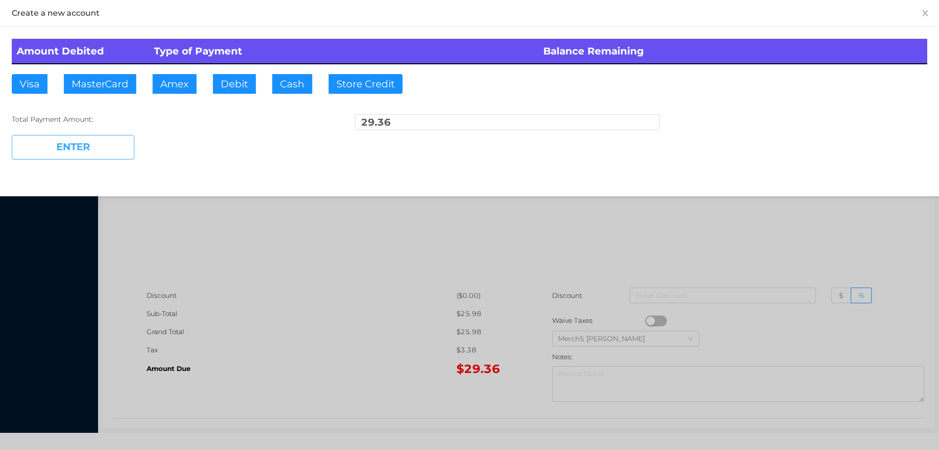
click at [86, 145] on button "ENTER" at bounding box center [73, 147] width 123 height 25
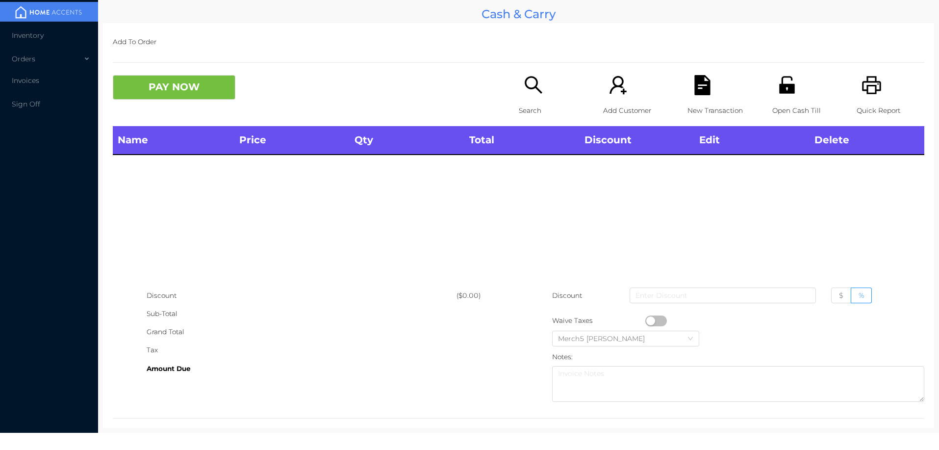
click at [537, 88] on icon "icon: search" at bounding box center [534, 85] width 20 height 20
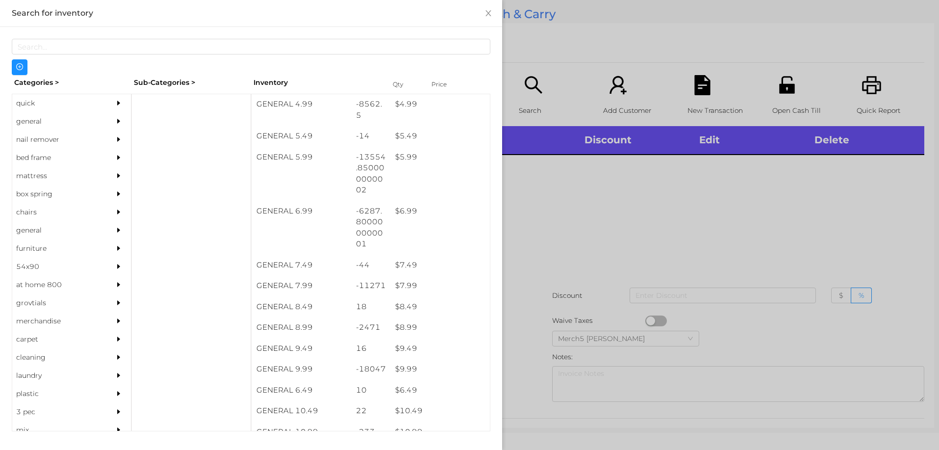
scroll to position [343, 0]
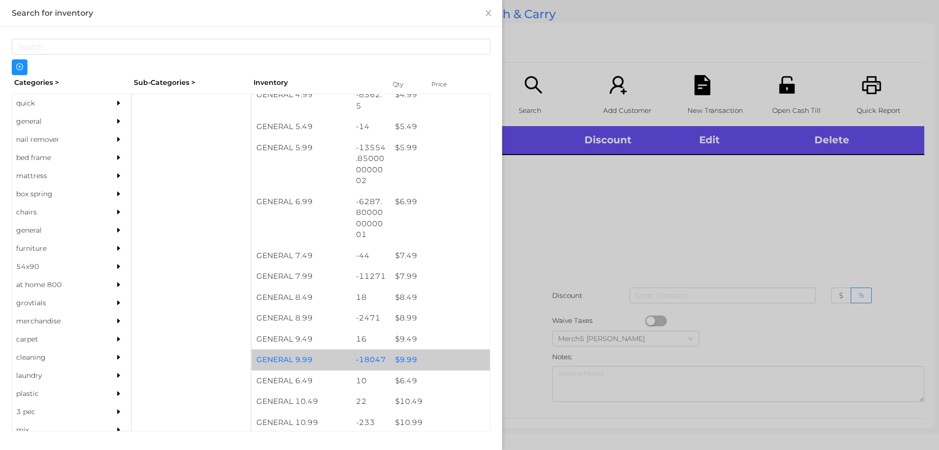
click at [405, 360] on div "$ 9.99" at bounding box center [440, 359] width 100 height 21
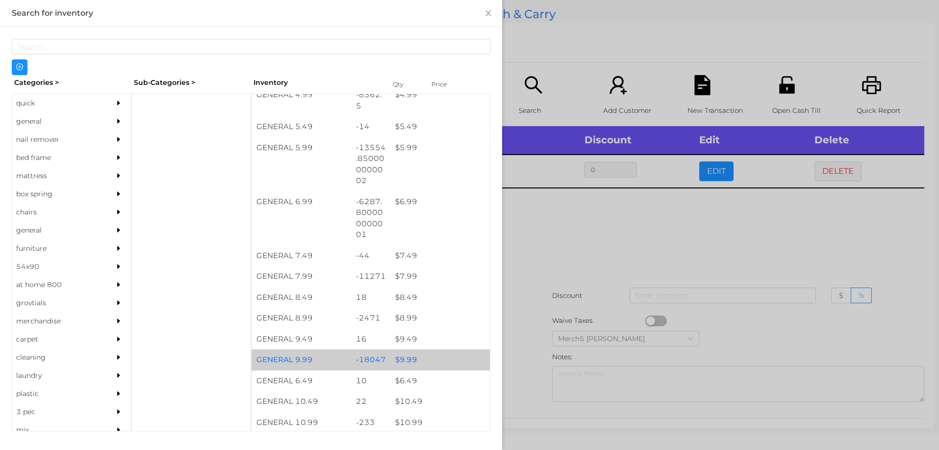
click at [403, 361] on div "$ 9.99" at bounding box center [440, 359] width 100 height 21
click at [399, 361] on div "$ 9.99" at bounding box center [440, 359] width 100 height 21
click at [393, 359] on div "$ 9.99" at bounding box center [440, 359] width 100 height 21
click at [392, 355] on div "$ 9.99" at bounding box center [440, 359] width 100 height 21
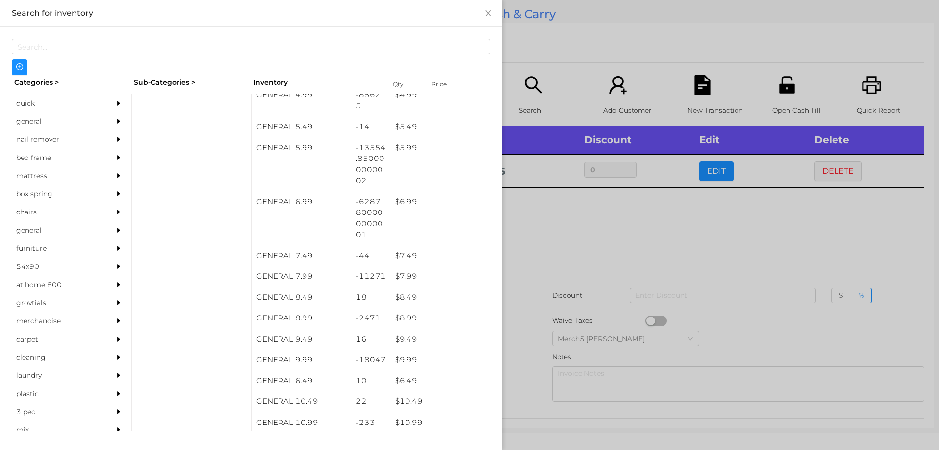
click at [560, 229] on div at bounding box center [469, 225] width 939 height 450
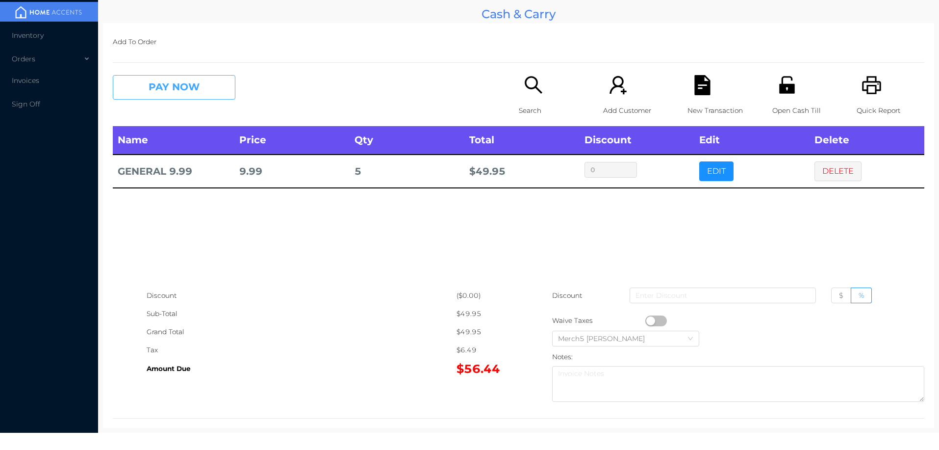
click at [215, 78] on button "PAY NOW" at bounding box center [174, 87] width 123 height 25
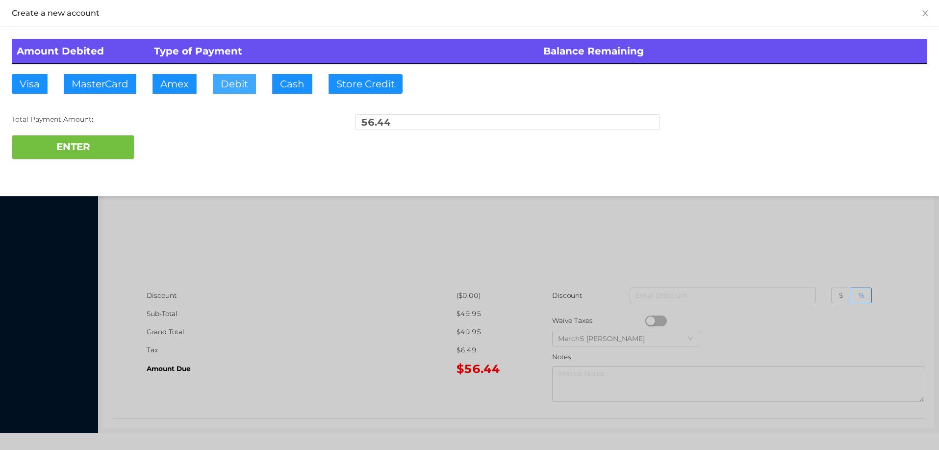
click at [236, 78] on button "Debit" at bounding box center [234, 84] width 43 height 20
click at [105, 145] on button "ENTER" at bounding box center [73, 147] width 123 height 25
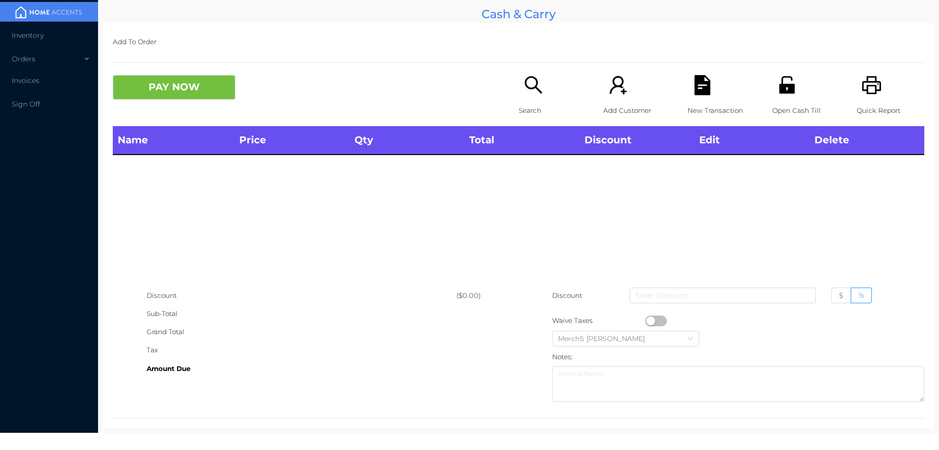
click at [529, 84] on icon "icon: search" at bounding box center [534, 85] width 20 height 20
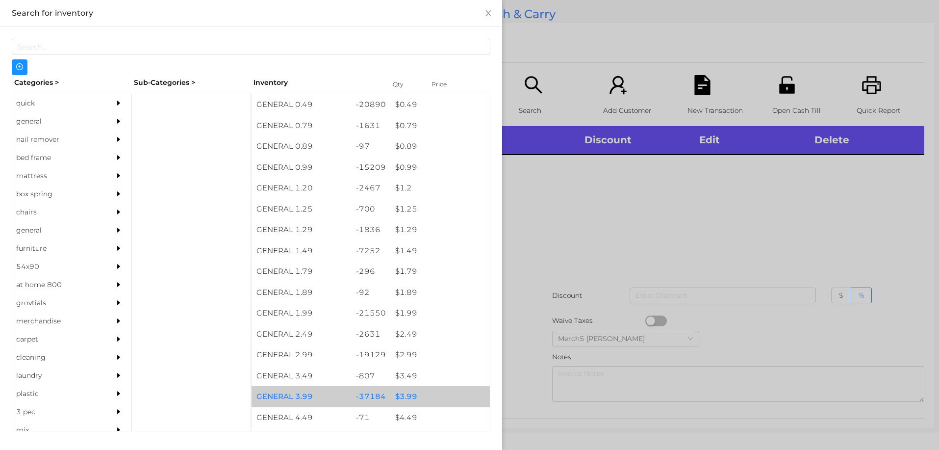
click at [402, 397] on div "$ 3.99" at bounding box center [440, 396] width 100 height 21
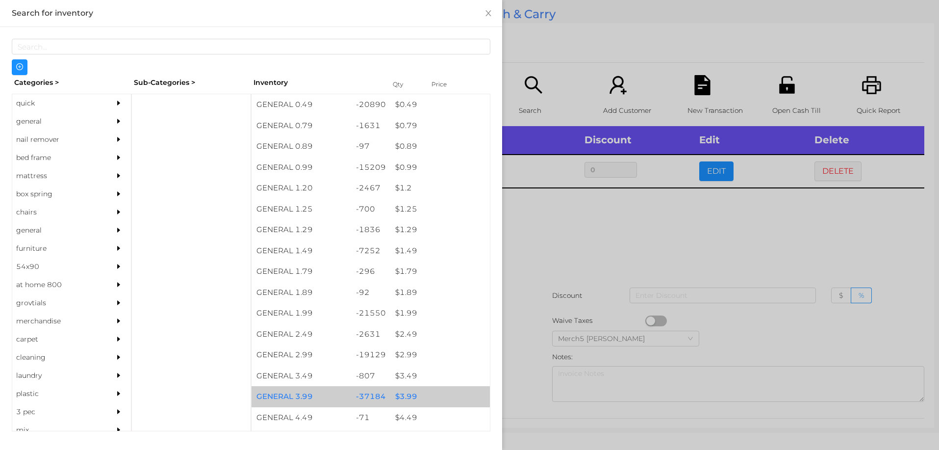
click at [397, 395] on div "$ 3.99" at bounding box center [440, 396] width 100 height 21
click at [393, 396] on div "$ 3.99" at bounding box center [440, 396] width 100 height 21
click at [390, 396] on div "$ 3.99" at bounding box center [440, 396] width 100 height 21
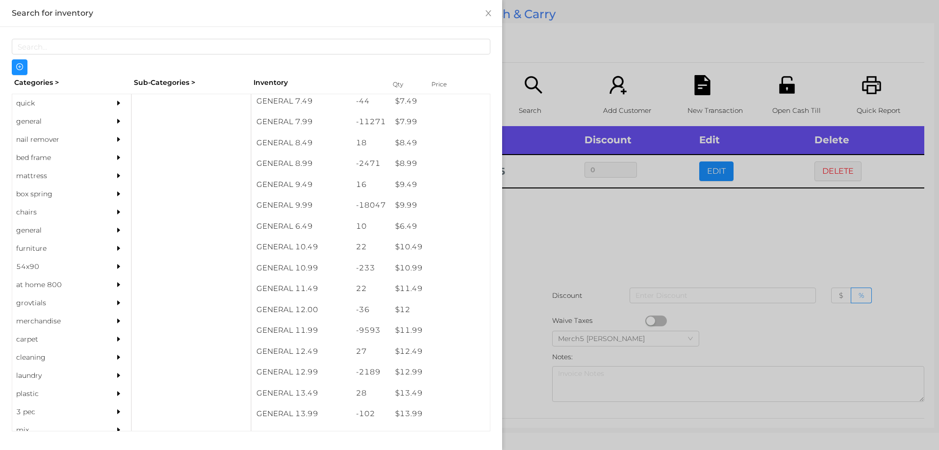
scroll to position [497, 0]
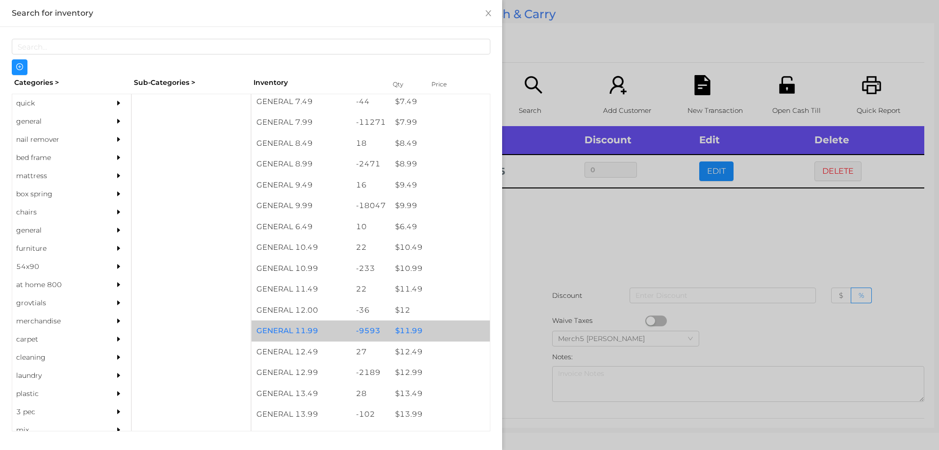
click at [406, 329] on div "$ 11.99" at bounding box center [440, 330] width 100 height 21
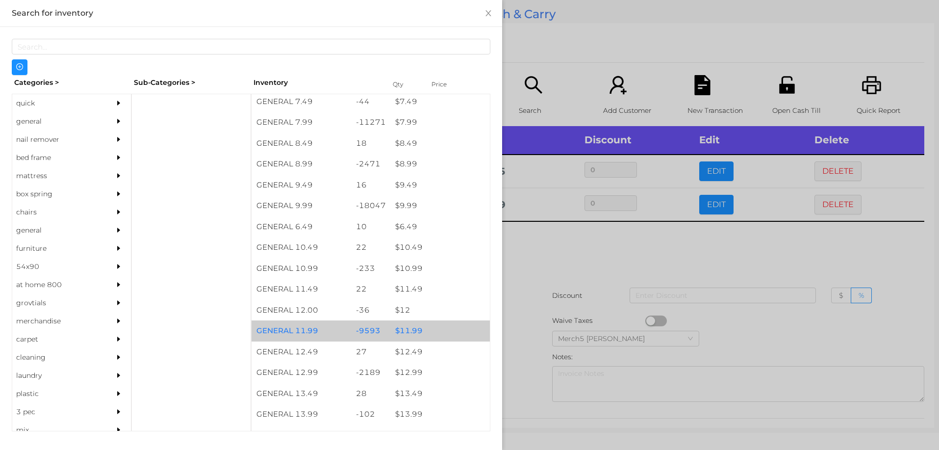
click at [400, 331] on div "$ 11.99" at bounding box center [440, 330] width 100 height 21
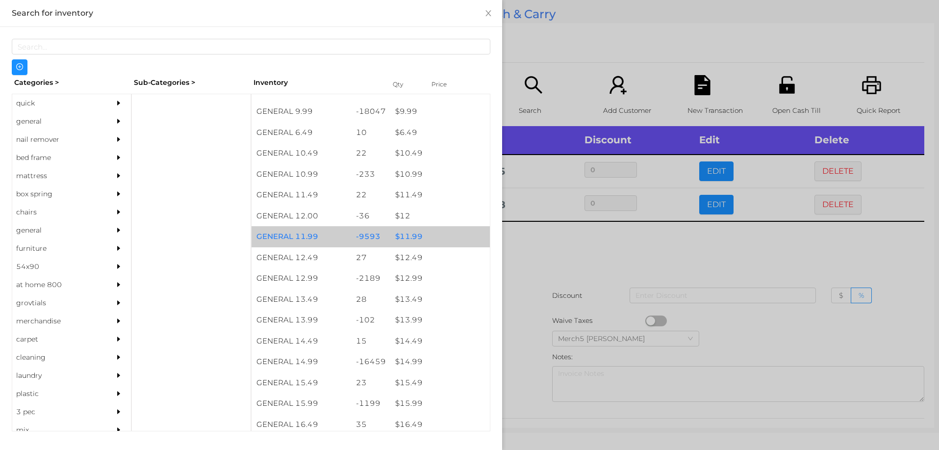
scroll to position [594, 0]
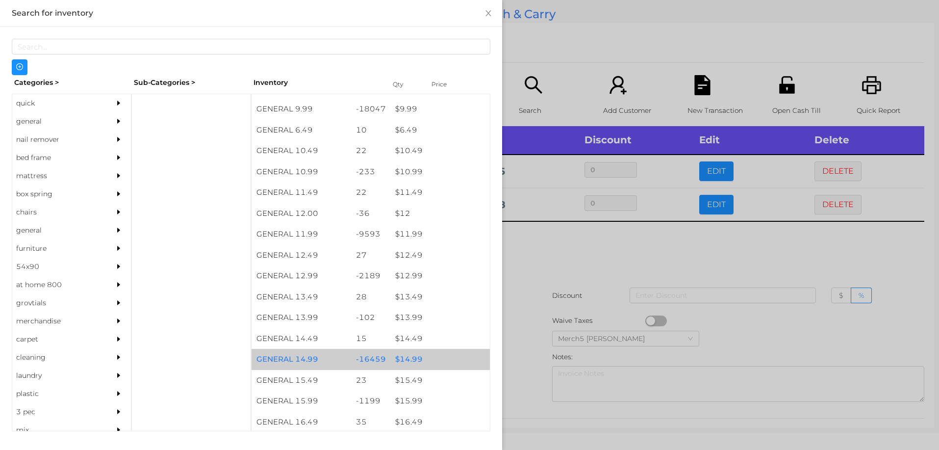
click at [412, 358] on div "$ 14.99" at bounding box center [440, 359] width 100 height 21
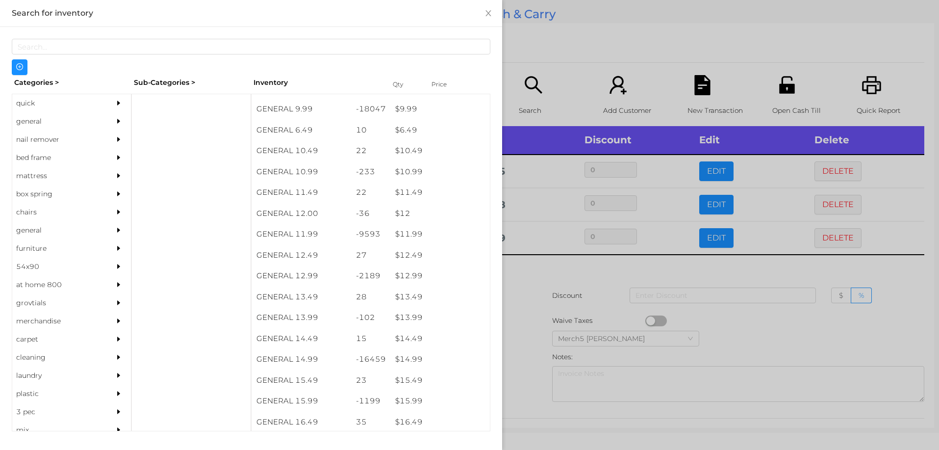
click at [518, 274] on div at bounding box center [469, 225] width 939 height 450
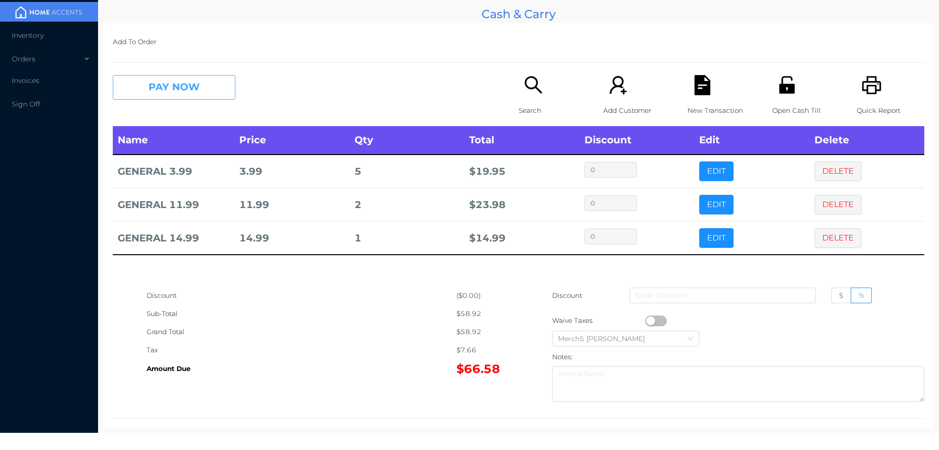
click at [187, 86] on button "PAY NOW" at bounding box center [174, 87] width 123 height 25
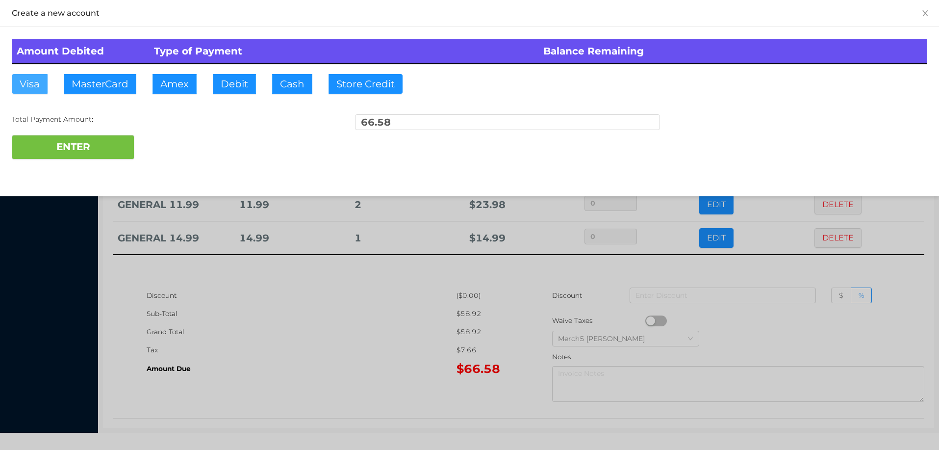
click at [31, 85] on button "Visa" at bounding box center [30, 84] width 36 height 20
click at [59, 149] on button "ENTER" at bounding box center [73, 147] width 123 height 25
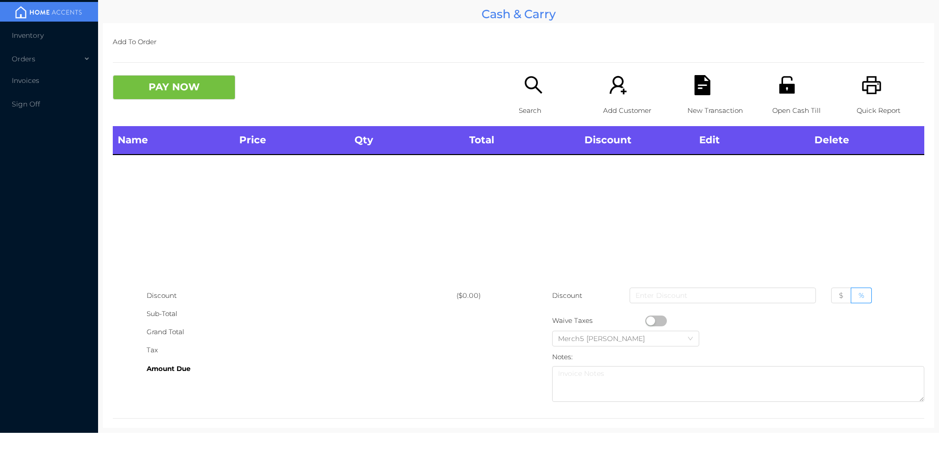
click at [865, 86] on icon "icon: printer" at bounding box center [871, 85] width 19 height 18
